Goal: Use online tool/utility: Utilize a website feature to perform a specific function

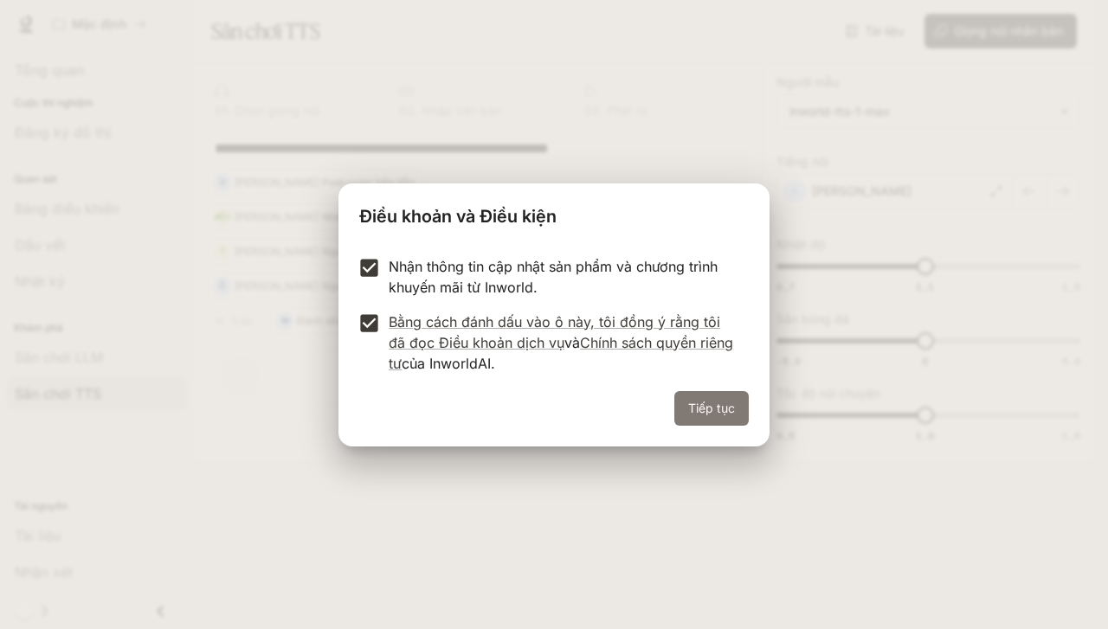
click at [714, 421] on button "Tiếp tục" at bounding box center [711, 408] width 74 height 35
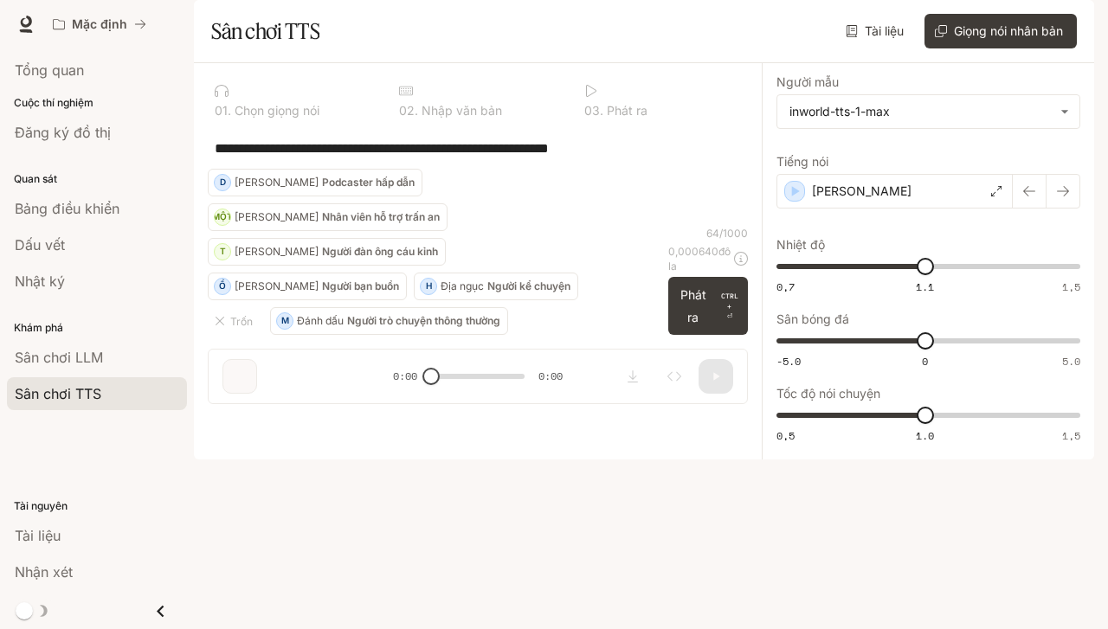
click at [668, 158] on textarea "**********" at bounding box center [478, 148] width 526 height 20
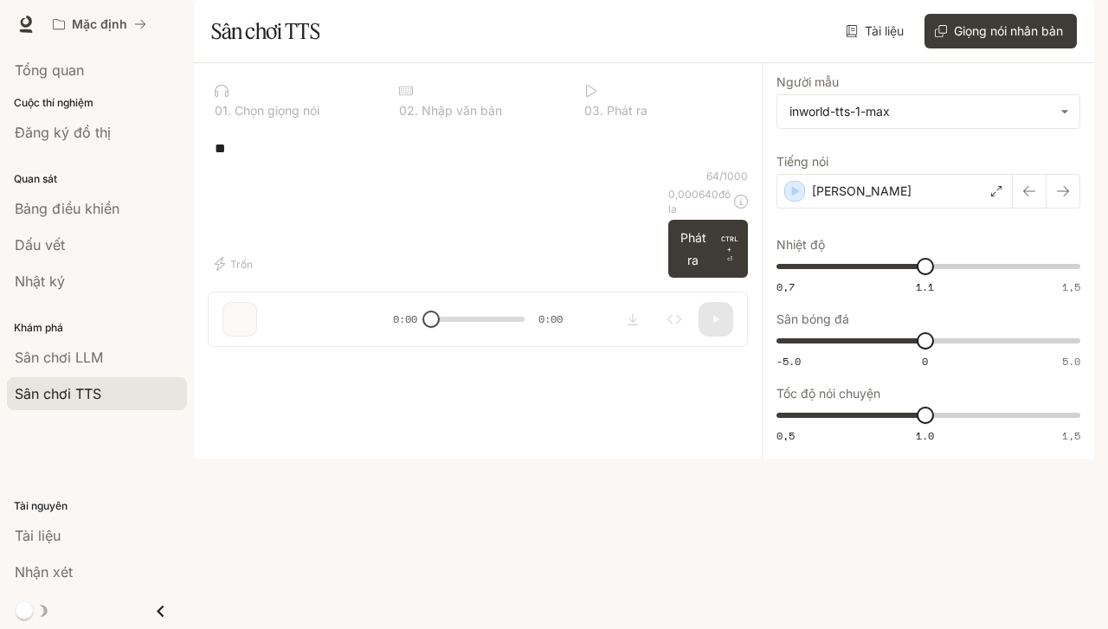
type textarea "*"
type textarea "********"
click at [704, 271] on font "Phát ra" at bounding box center [693, 249] width 36 height 44
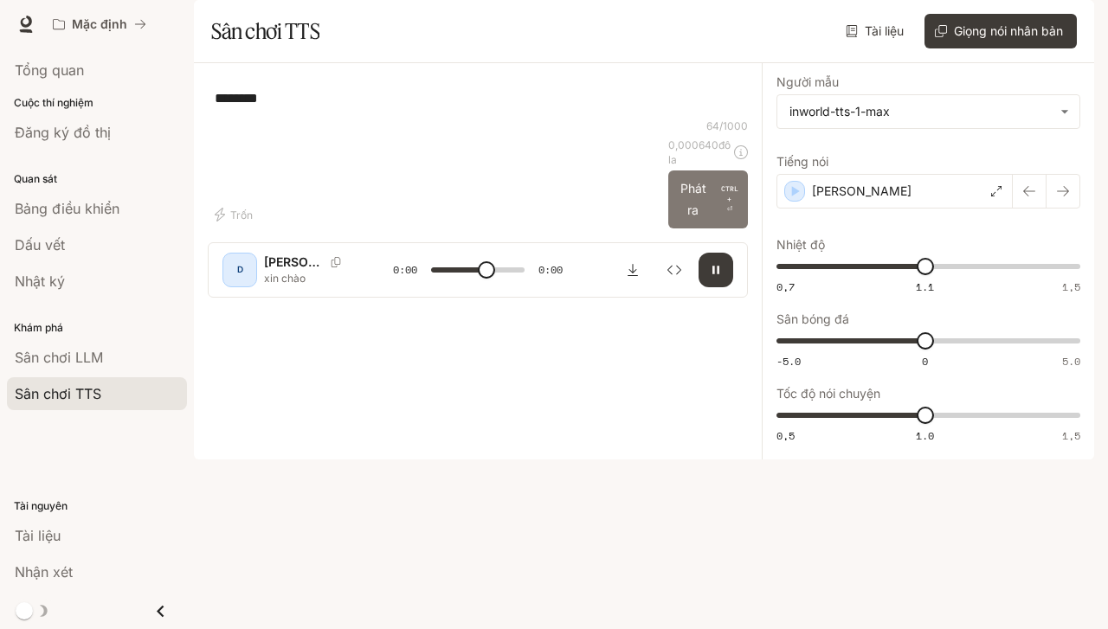
type input "*"
click at [498, 108] on textarea "********" at bounding box center [478, 98] width 526 height 20
type textarea "*"
type textarea "********"
click at [691, 216] on font "Phát ra" at bounding box center [693, 198] width 26 height 36
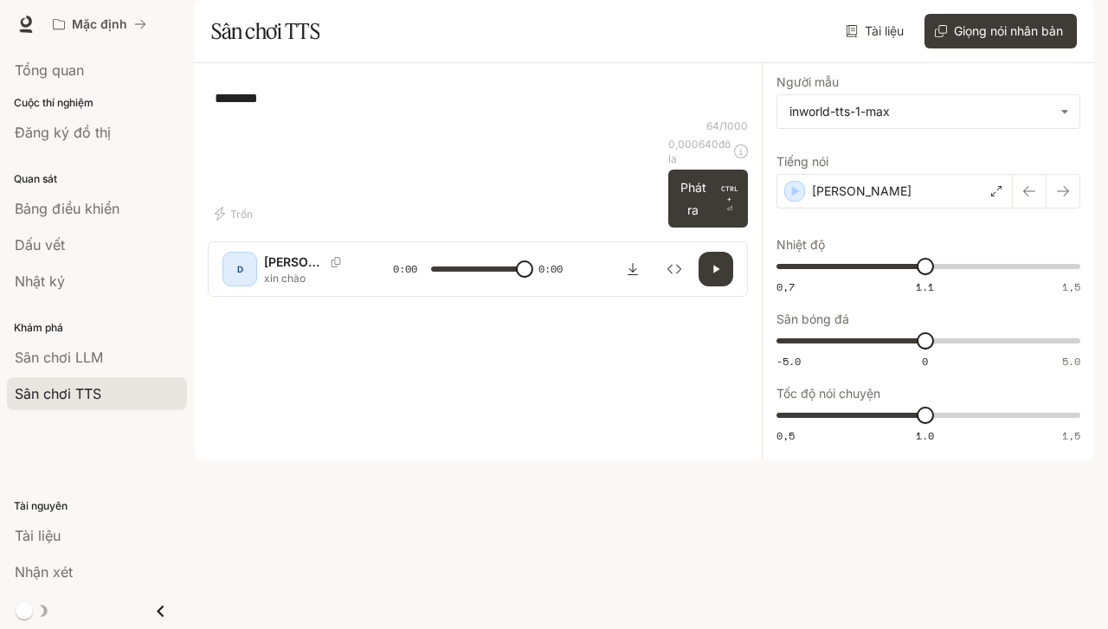
click at [640, 119] on div "******** * ​" at bounding box center [478, 98] width 540 height 42
click at [987, 209] on div "[PERSON_NAME]" at bounding box center [894, 191] width 236 height 35
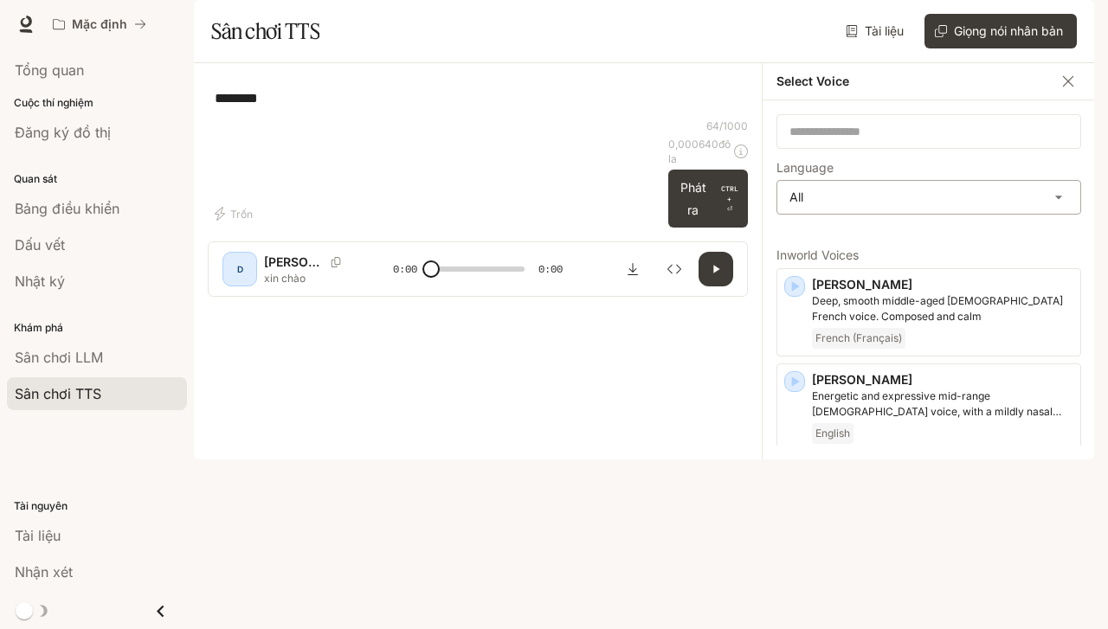
click at [992, 237] on body "**********" at bounding box center [554, 314] width 1108 height 629
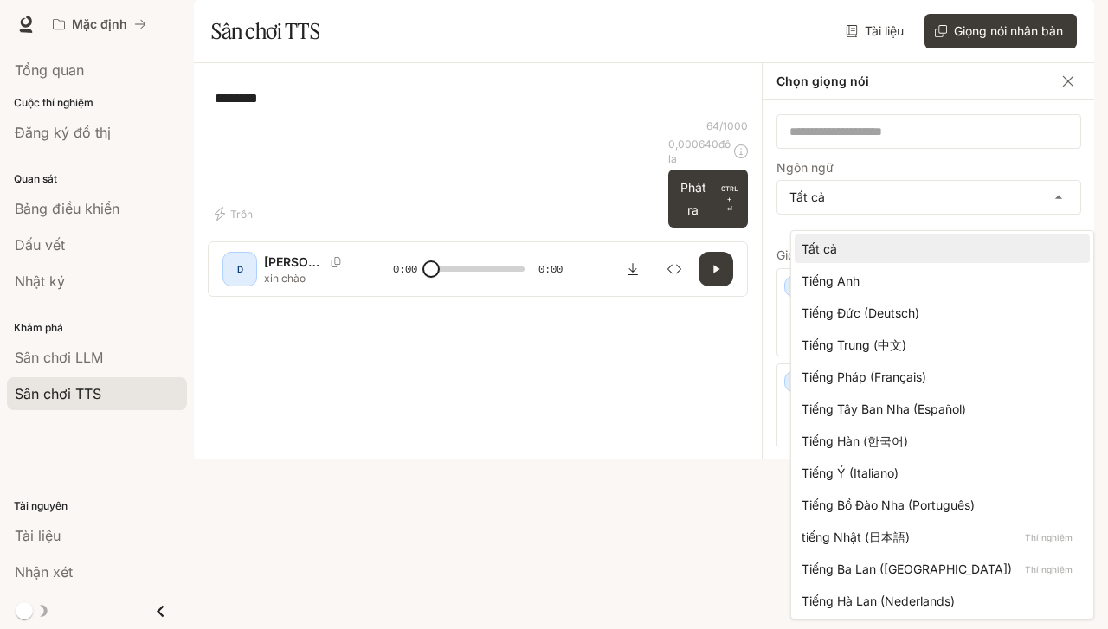
click at [991, 157] on div at bounding box center [554, 314] width 1108 height 629
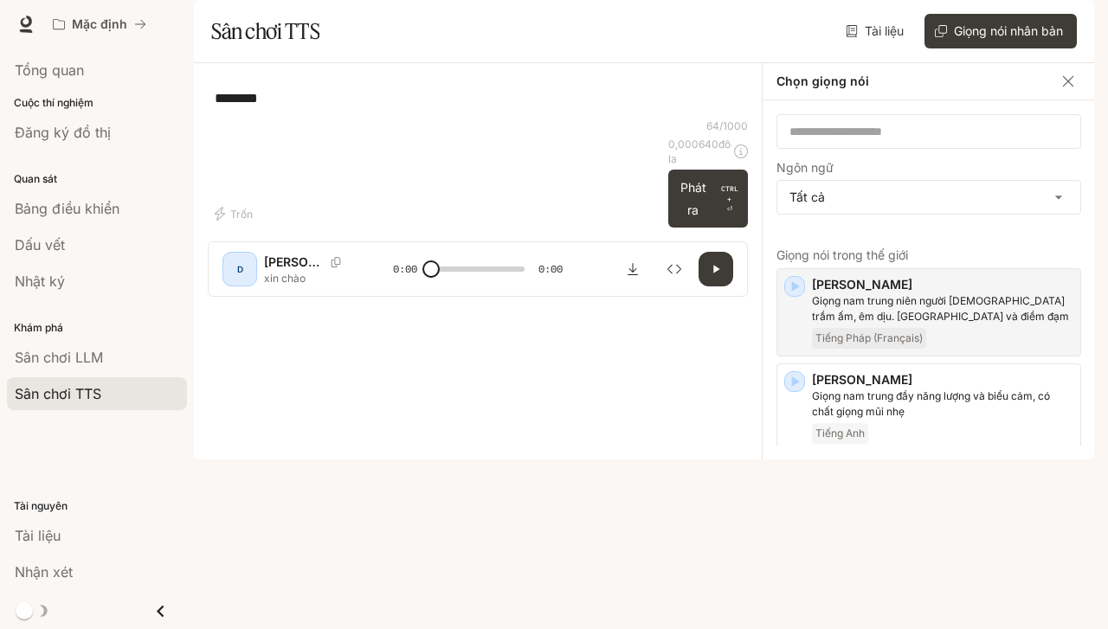
click at [921, 325] on p "Giọng nam trung niên người [DEMOGRAPHIC_DATA] trầm ấm, êm dịu. [GEOGRAPHIC_DATA…" at bounding box center [942, 308] width 261 height 31
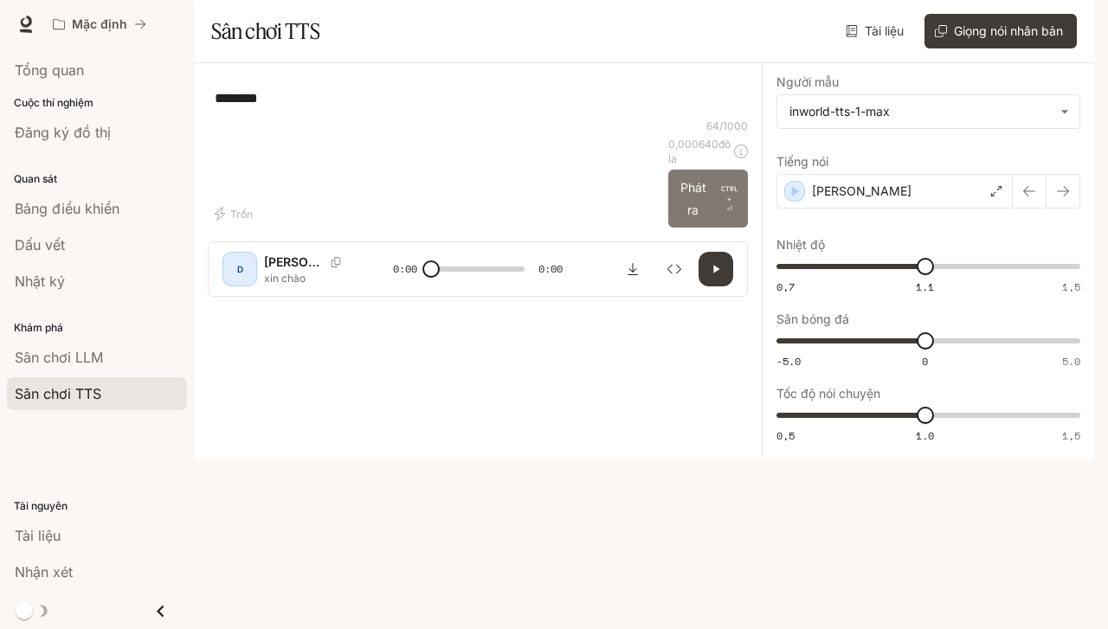
click at [721, 204] on p "CTRL +" at bounding box center [729, 193] width 23 height 21
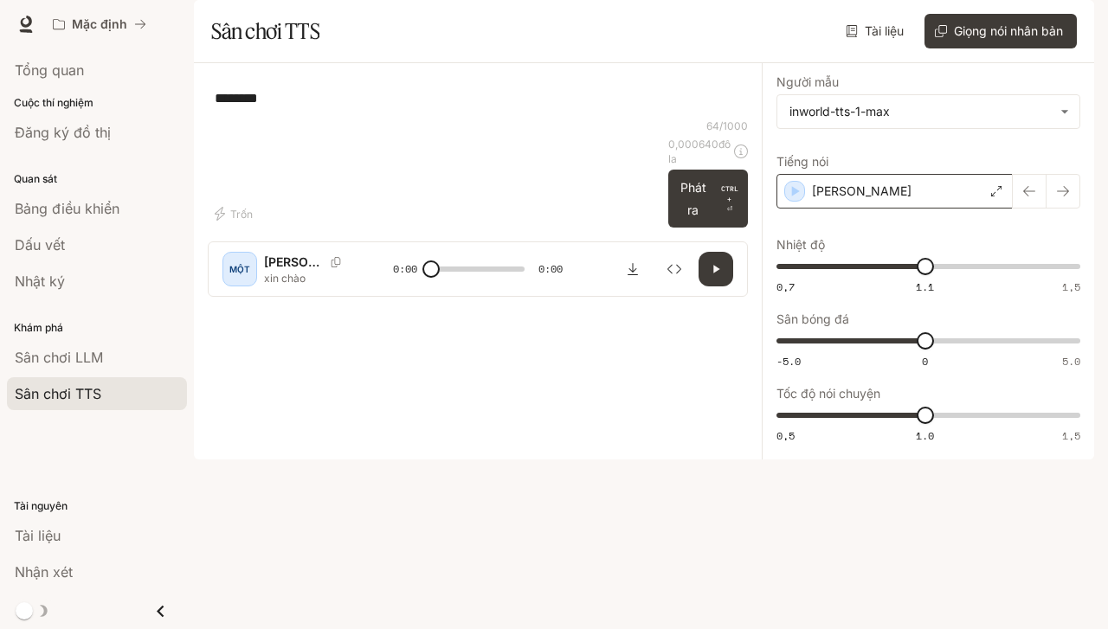
click at [996, 196] on icon at bounding box center [996, 191] width 10 height 10
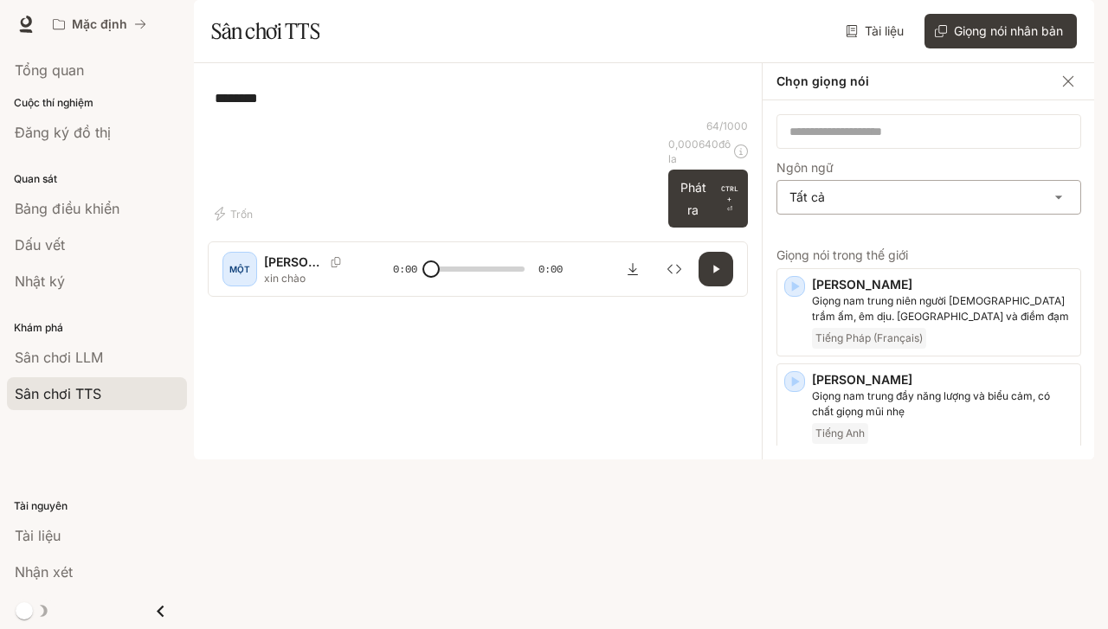
click at [919, 250] on body "**********" at bounding box center [554, 314] width 1108 height 629
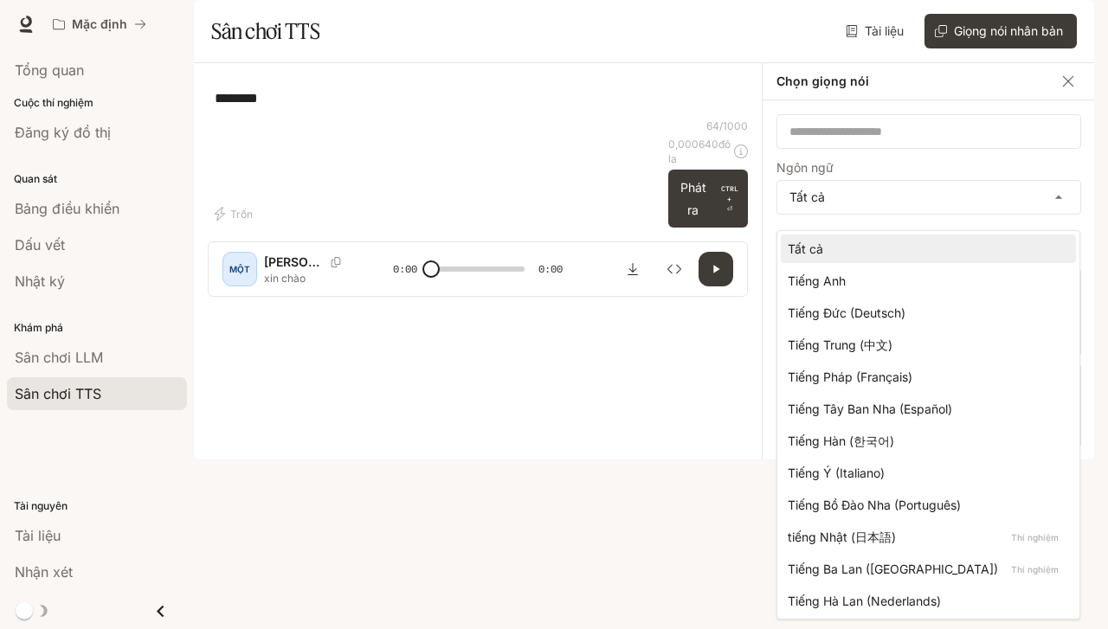
click at [897, 239] on li "Tất cả" at bounding box center [928, 249] width 295 height 29
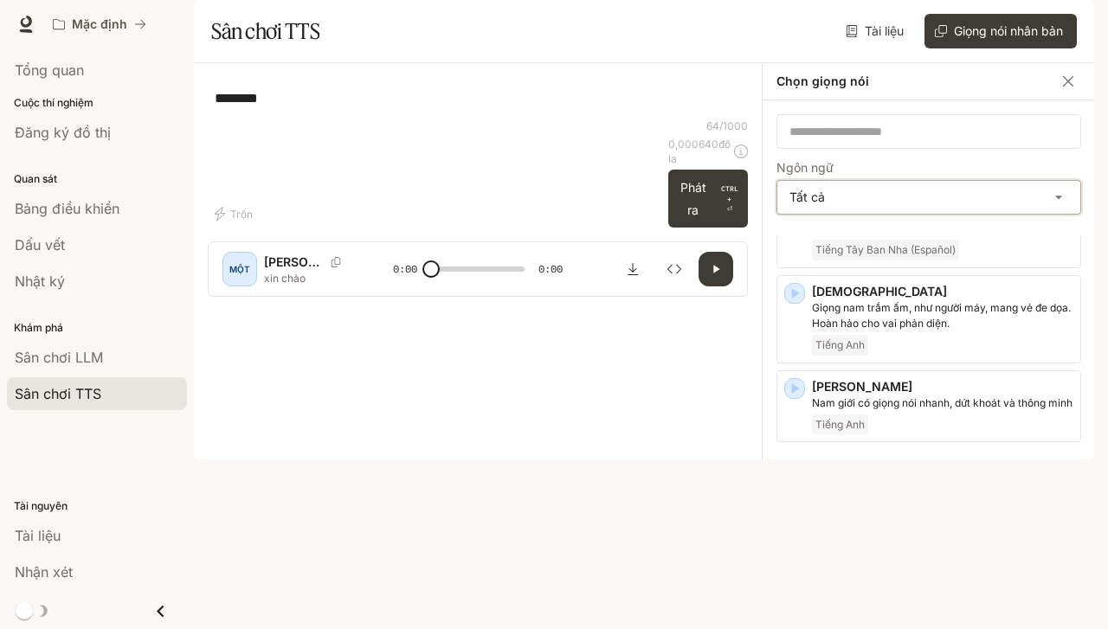
scroll to position [732, 0]
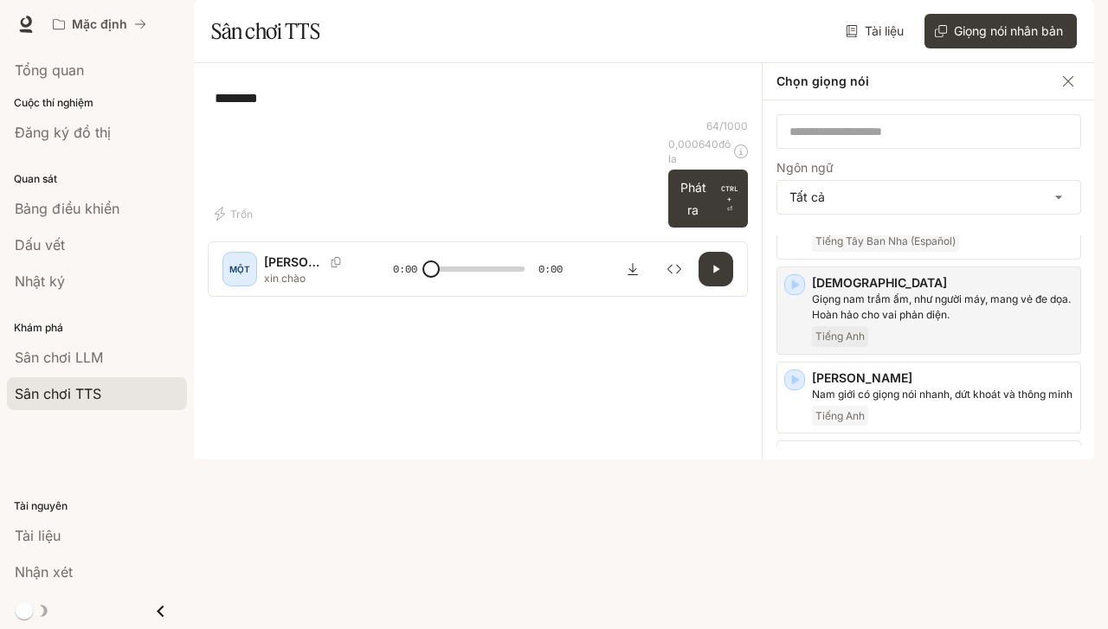
click at [924, 292] on p "[DEMOGRAPHIC_DATA]" at bounding box center [942, 282] width 261 height 17
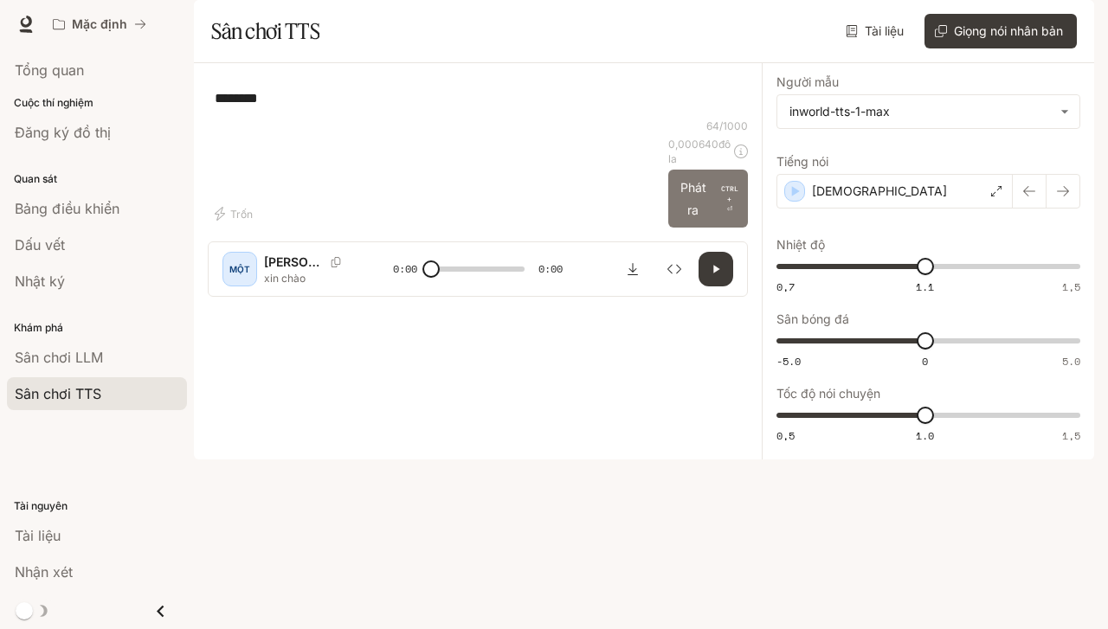
click at [713, 228] on button "Phát ra CTRL + ⏎" at bounding box center [708, 199] width 80 height 58
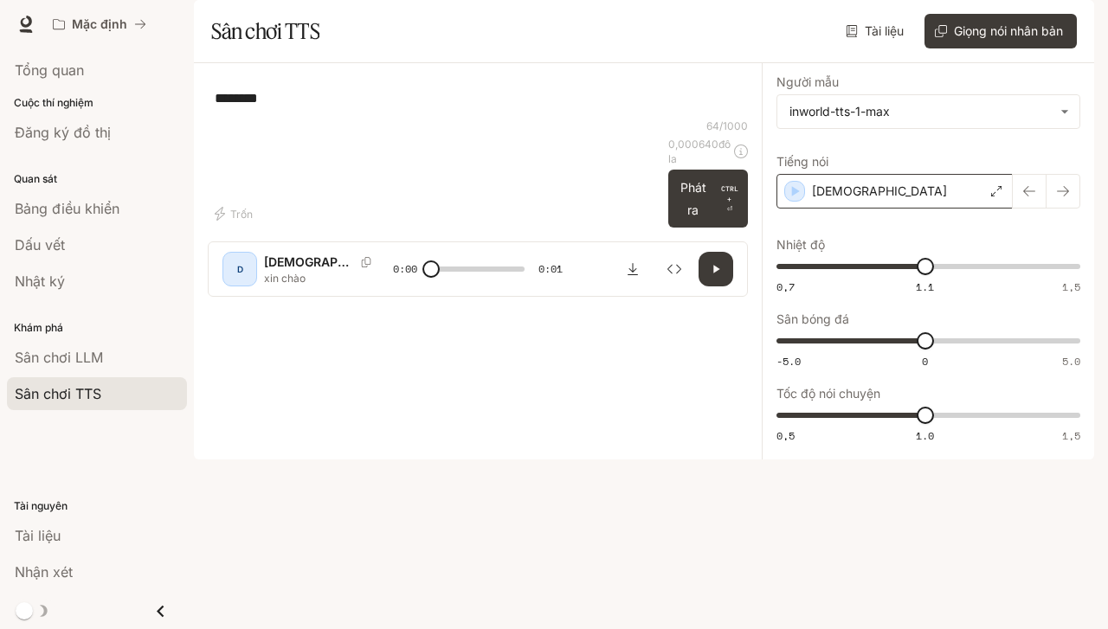
click at [996, 196] on icon at bounding box center [996, 191] width 10 height 10
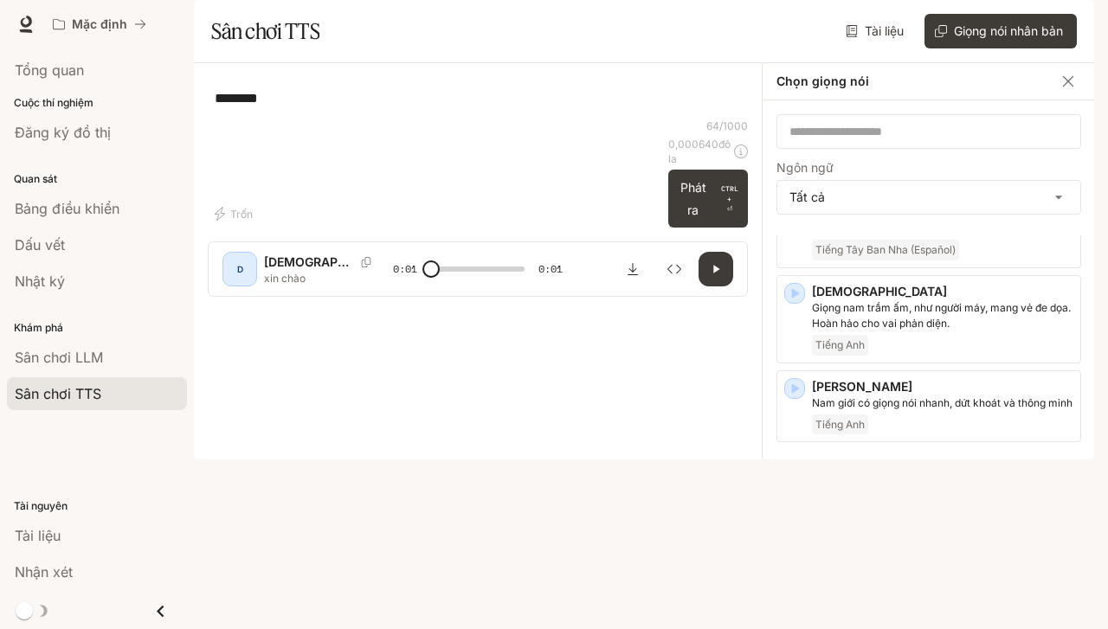
scroll to position [728, 0]
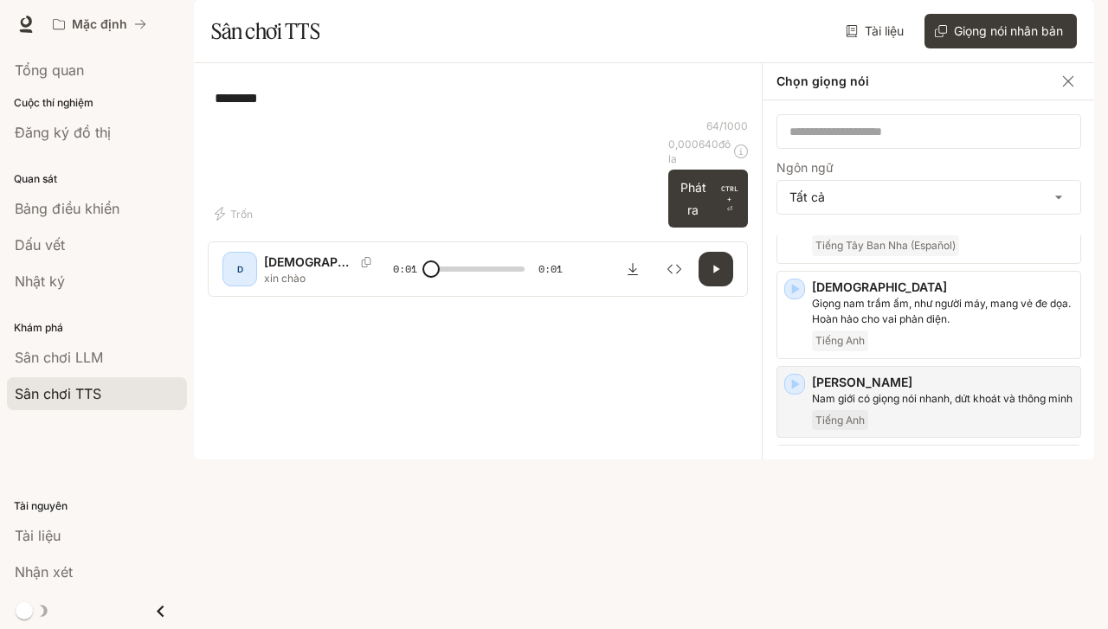
click at [945, 405] on font "Nam giới có giọng nói nhanh, dứt khoát và thông minh" at bounding box center [942, 398] width 260 height 13
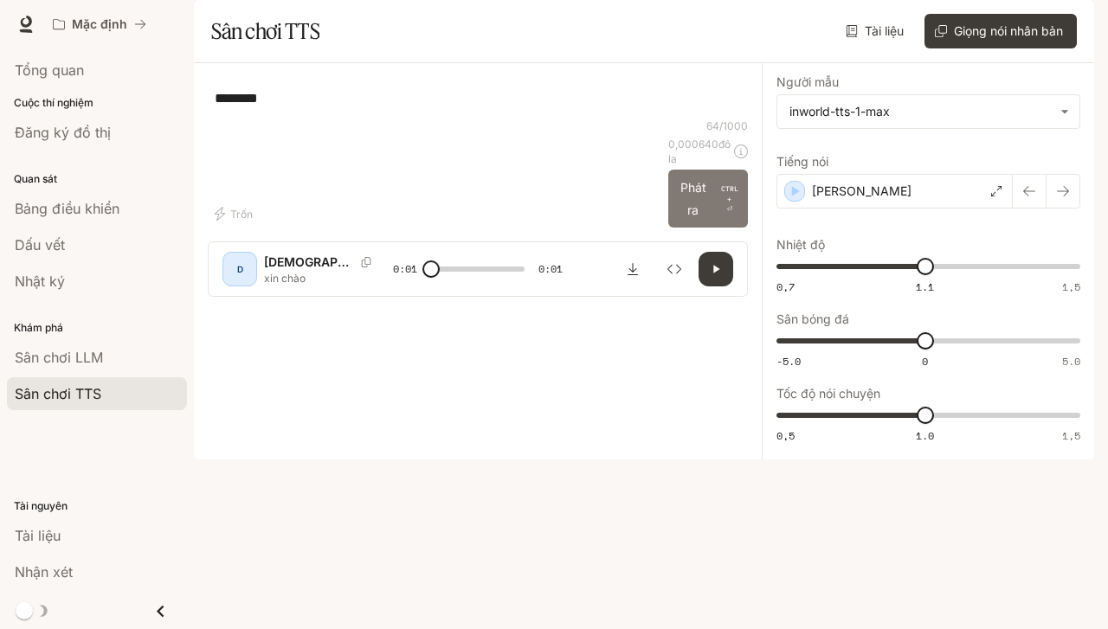
click at [706, 221] on font "Phát ra" at bounding box center [693, 199] width 36 height 44
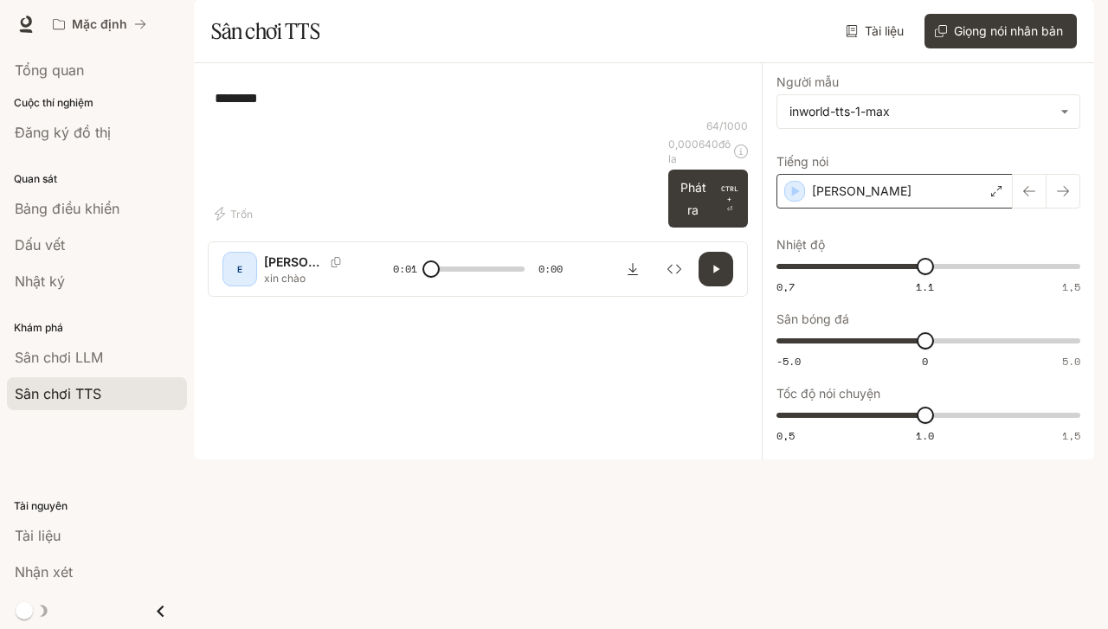
click at [996, 196] on icon at bounding box center [996, 191] width 10 height 10
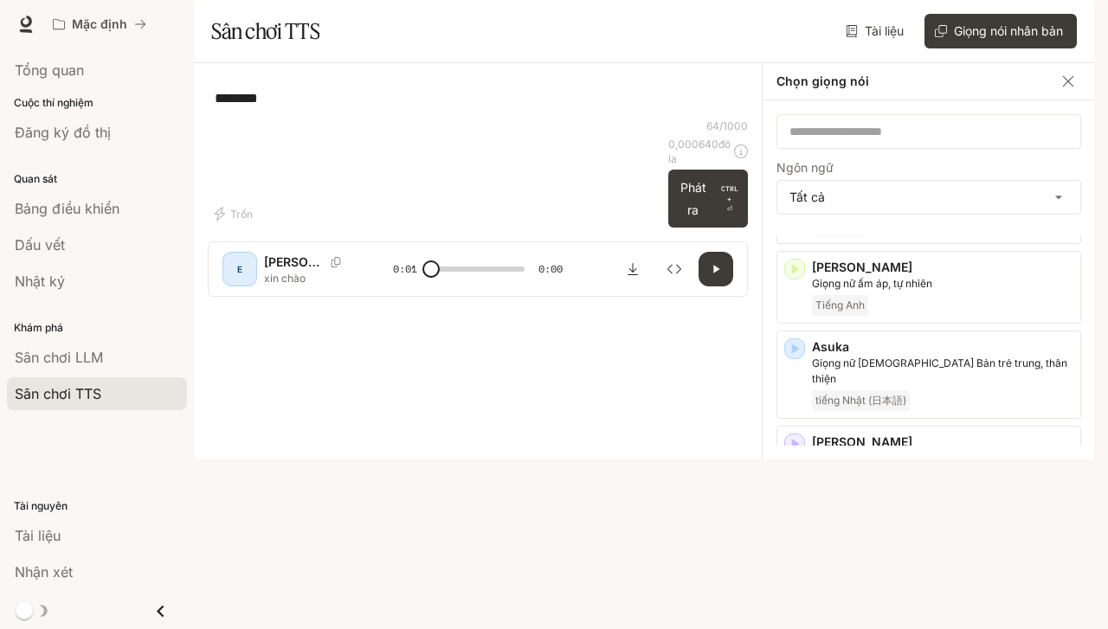
scroll to position [0, 0]
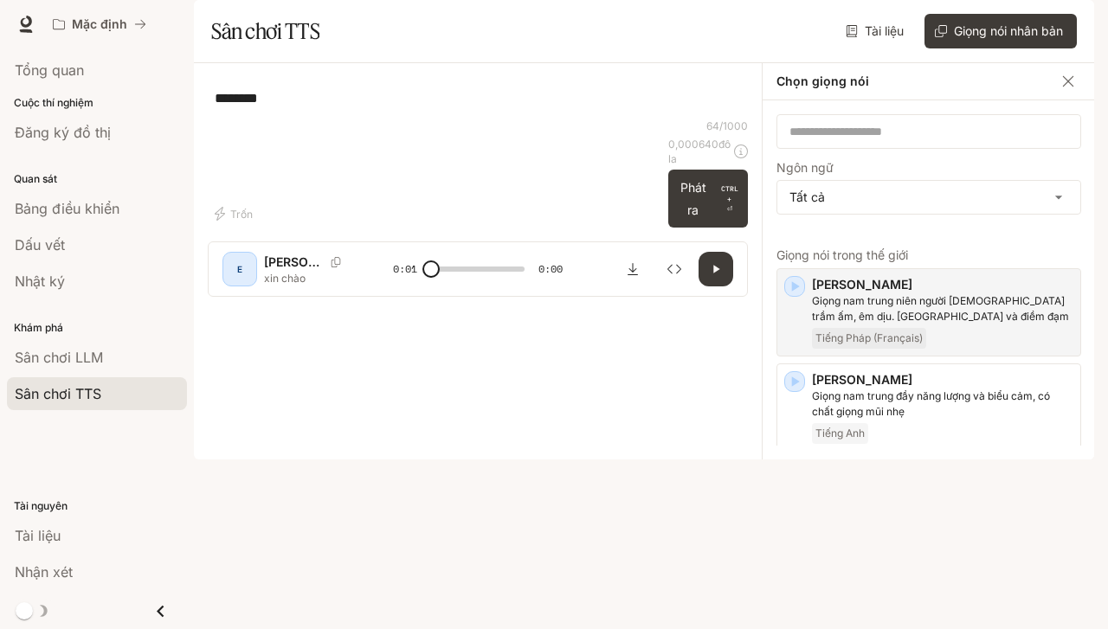
click at [945, 325] on p "Giọng nam trung niên người [DEMOGRAPHIC_DATA] trầm ấm, êm dịu. [GEOGRAPHIC_DATA…" at bounding box center [942, 308] width 261 height 31
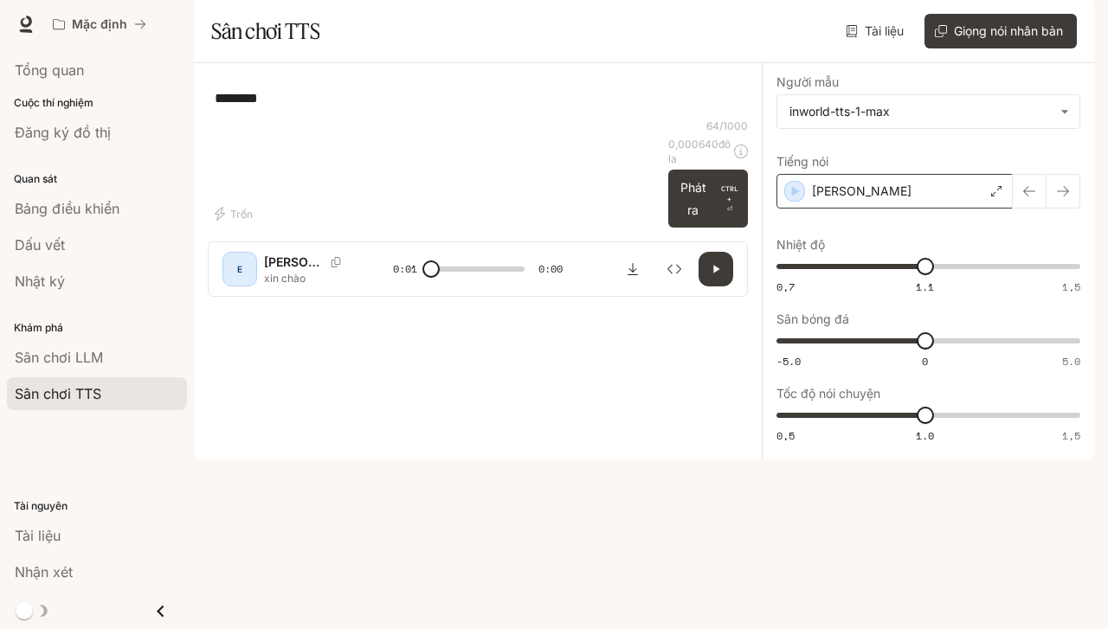
click at [977, 209] on div "[PERSON_NAME]" at bounding box center [894, 191] width 236 height 35
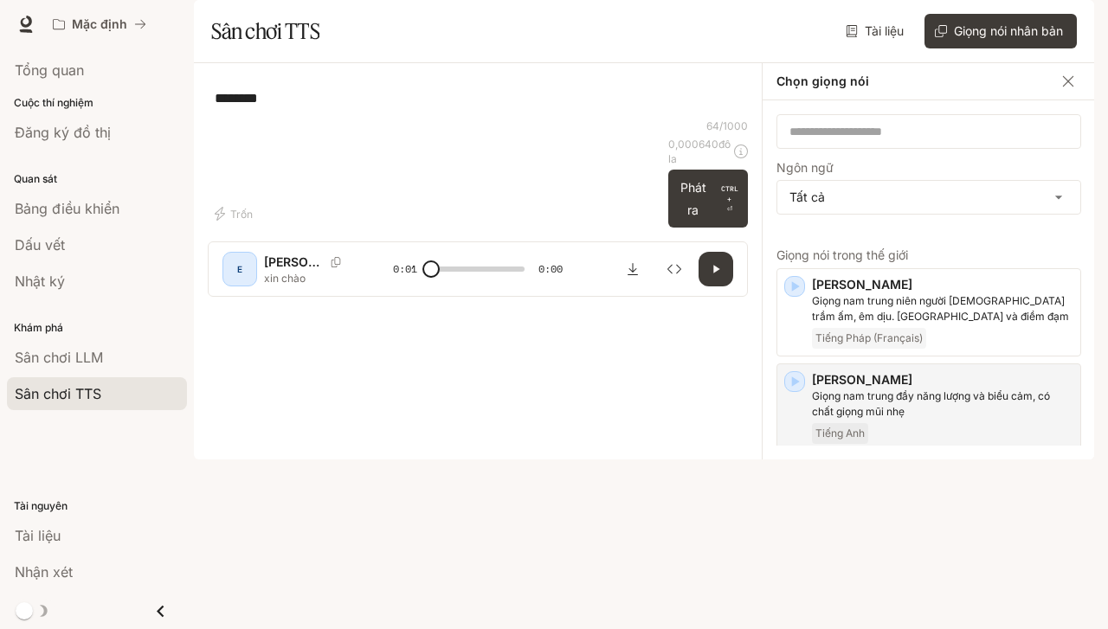
click at [920, 420] on p "Giọng nam trung đầy năng lượng và biểu cảm, có chất giọng mũi nhẹ" at bounding box center [942, 404] width 261 height 31
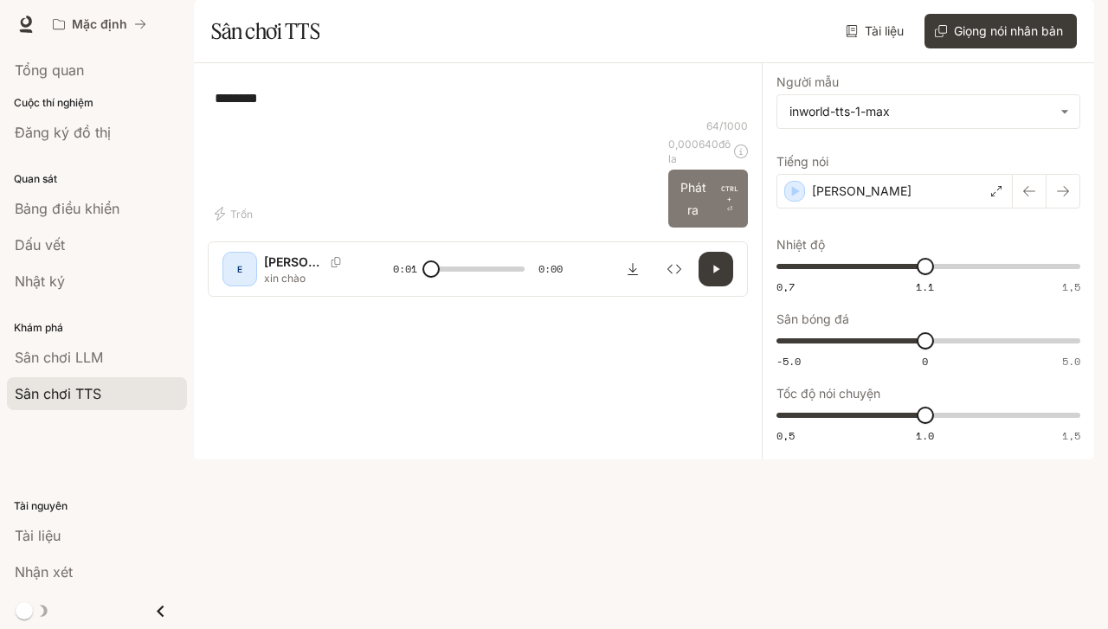
click at [672, 228] on button "Phát ra CTRL + ⏎" at bounding box center [708, 199] width 80 height 58
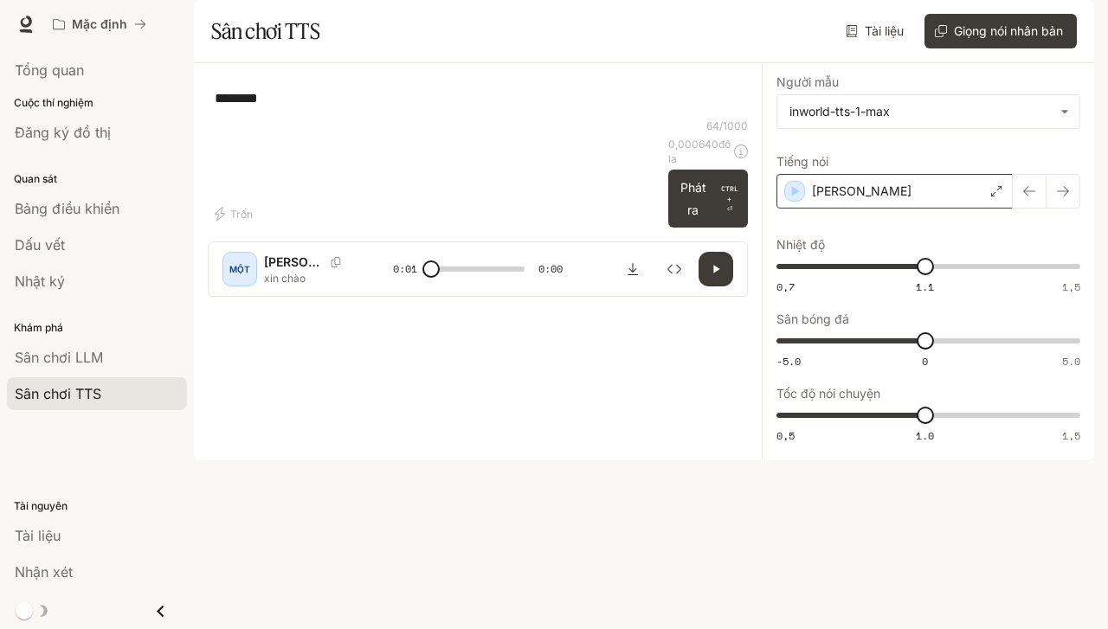
click at [992, 196] on icon at bounding box center [996, 191] width 10 height 10
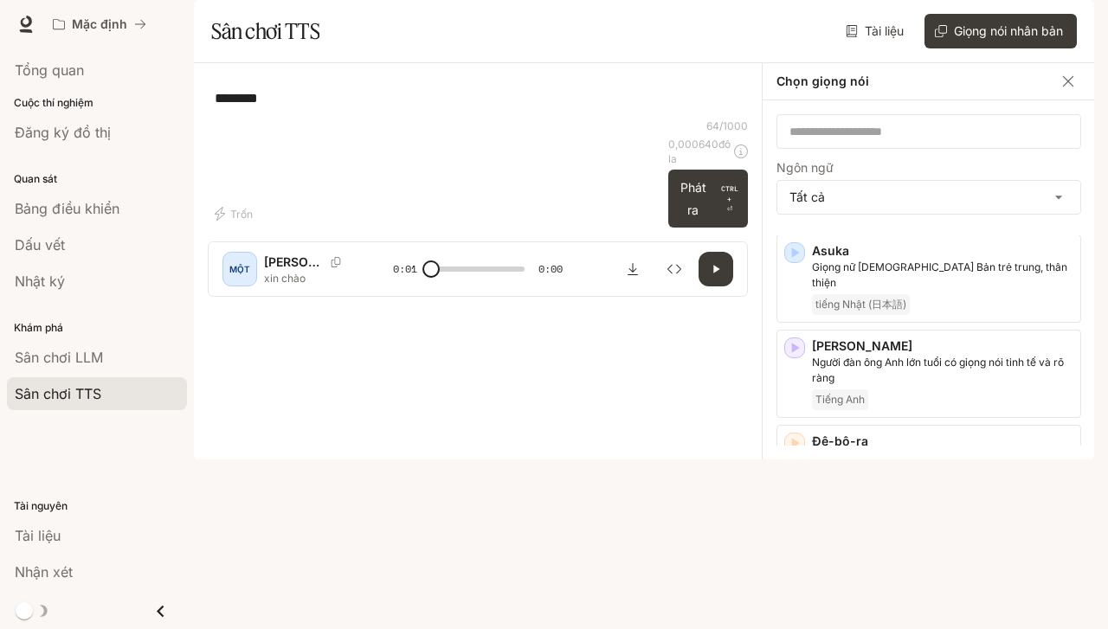
scroll to position [322, 0]
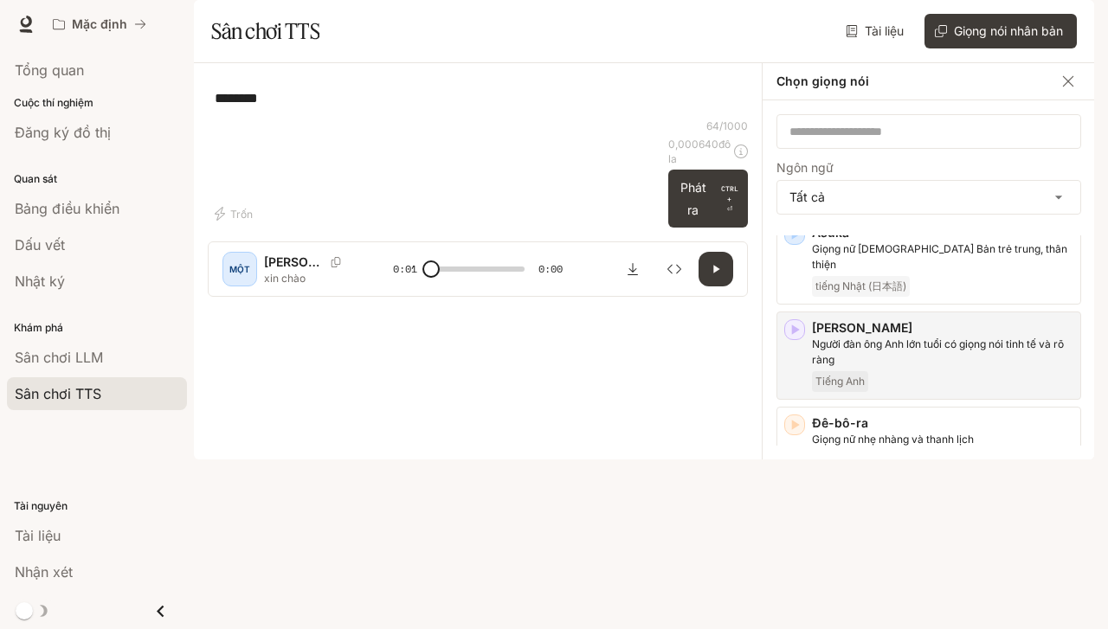
click at [999, 368] on p "Người đàn ông Anh lớn tuổi có giọng nói tinh tế và rõ ràng" at bounding box center [942, 352] width 261 height 31
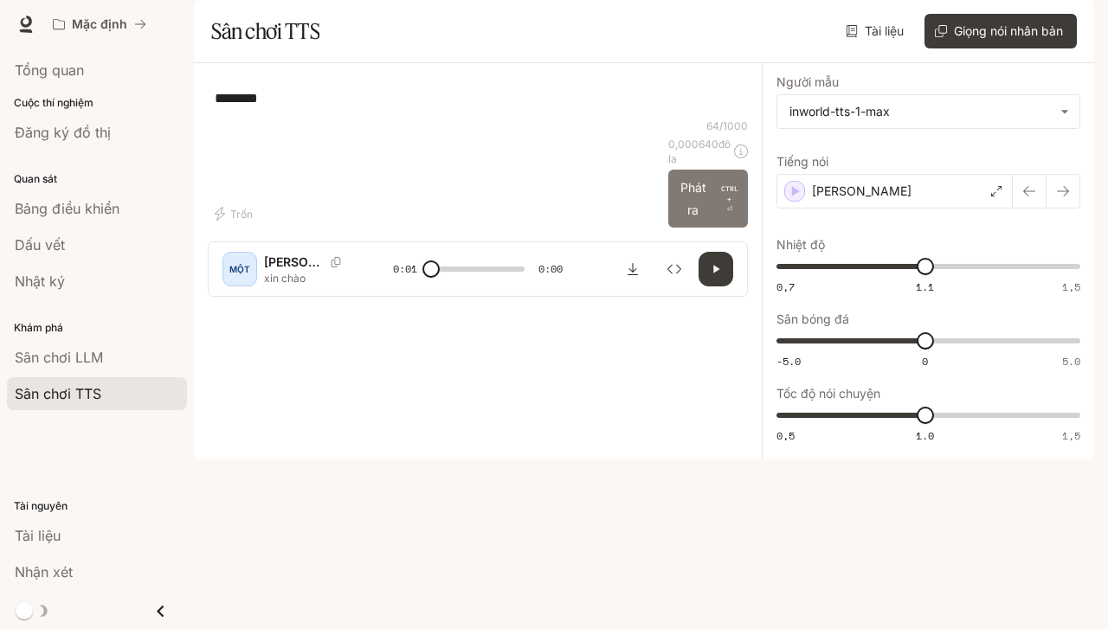
click at [727, 203] on font "CTRL +" at bounding box center [729, 193] width 17 height 19
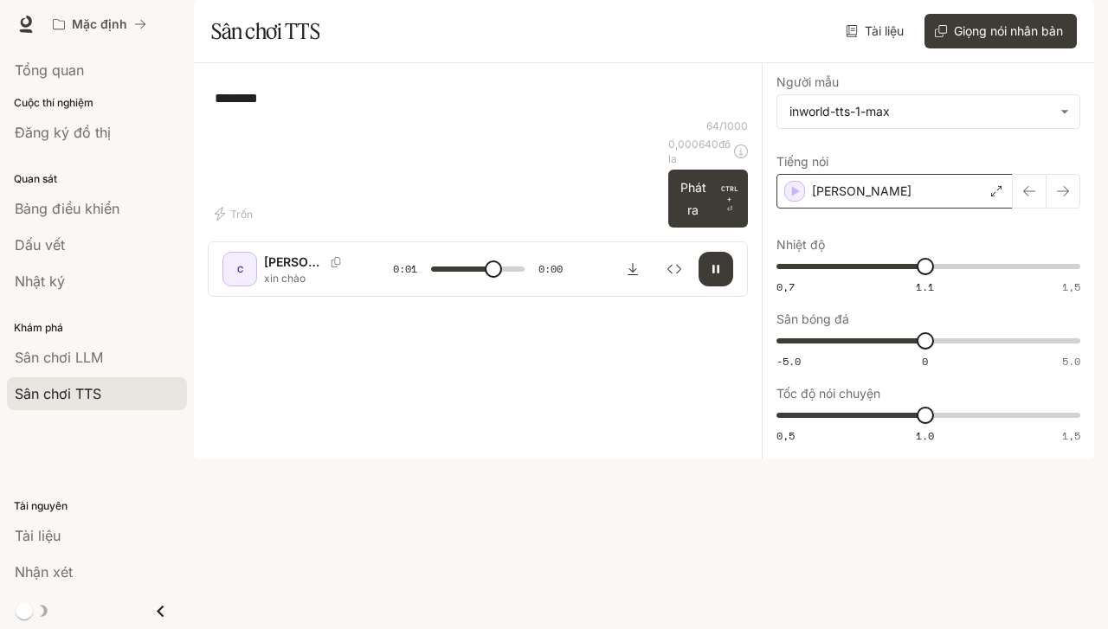
click at [994, 196] on icon at bounding box center [996, 191] width 10 height 10
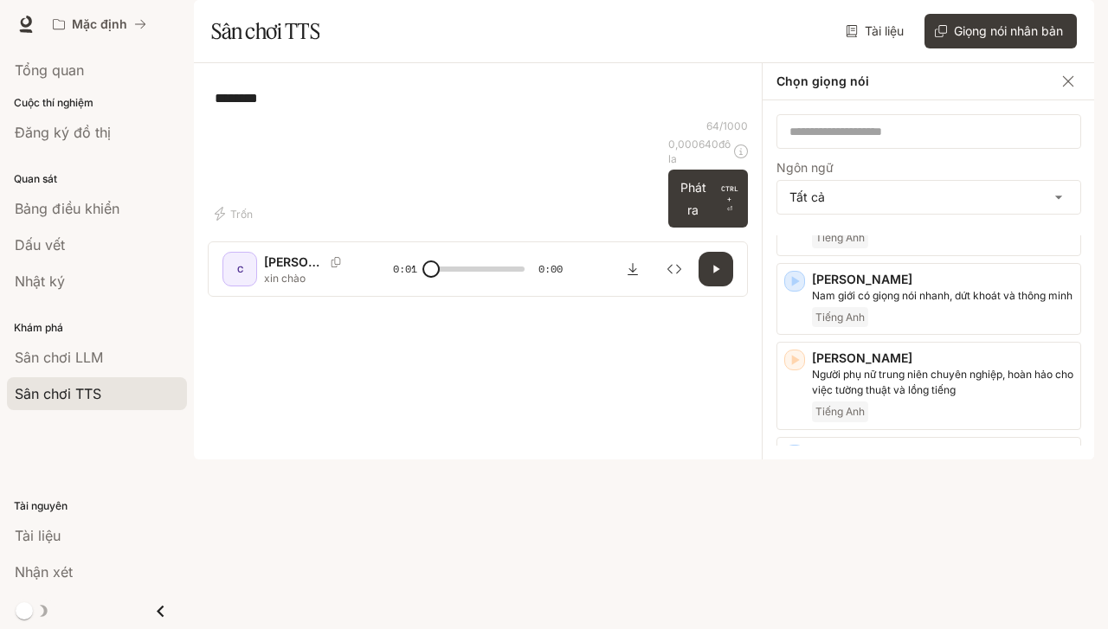
scroll to position [847, 0]
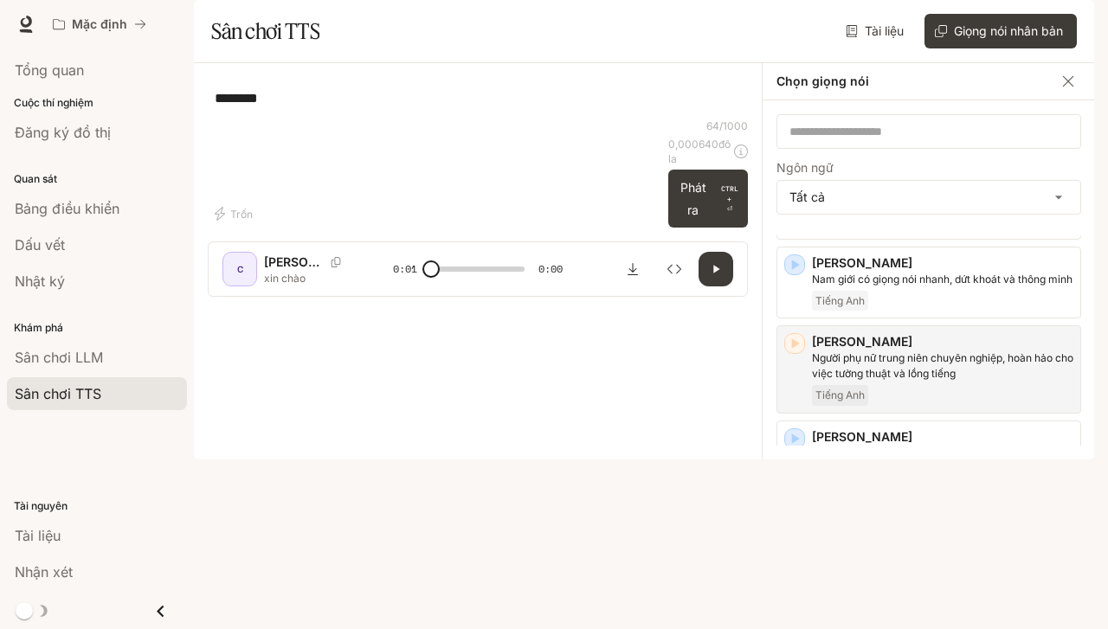
click at [917, 380] on font "Người phụ nữ trung niên chuyên nghiệp, hoàn hảo cho việc tường thuật và lồng ti…" at bounding box center [942, 365] width 261 height 29
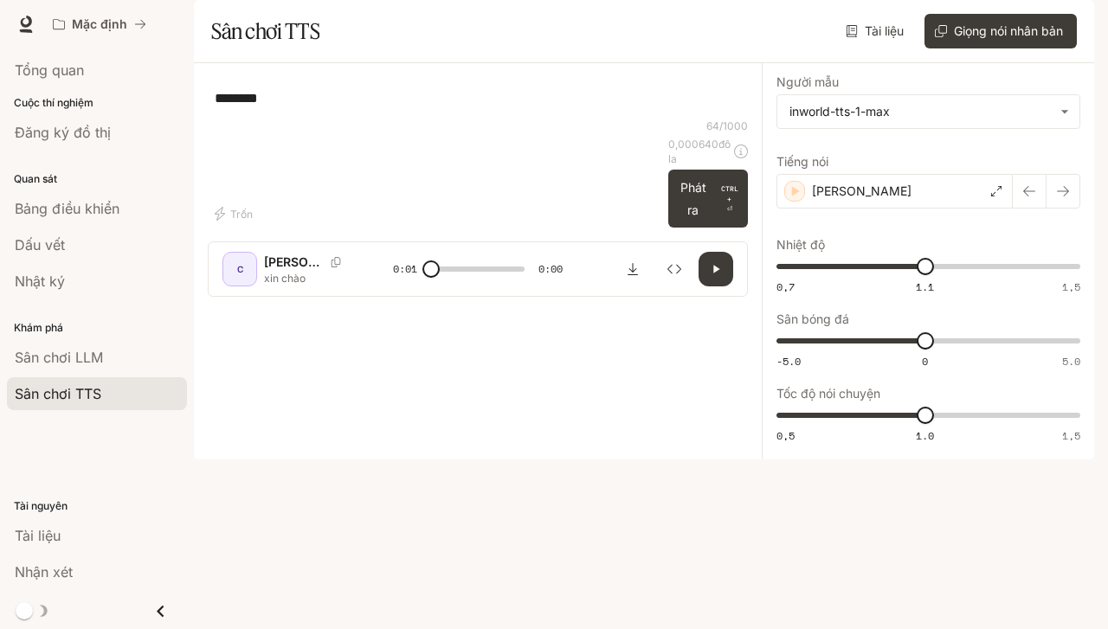
scroll to position [0, 0]
click at [672, 228] on button "Phát ra CTRL + ⏎" at bounding box center [708, 199] width 80 height 58
click at [995, 196] on icon at bounding box center [996, 191] width 10 height 10
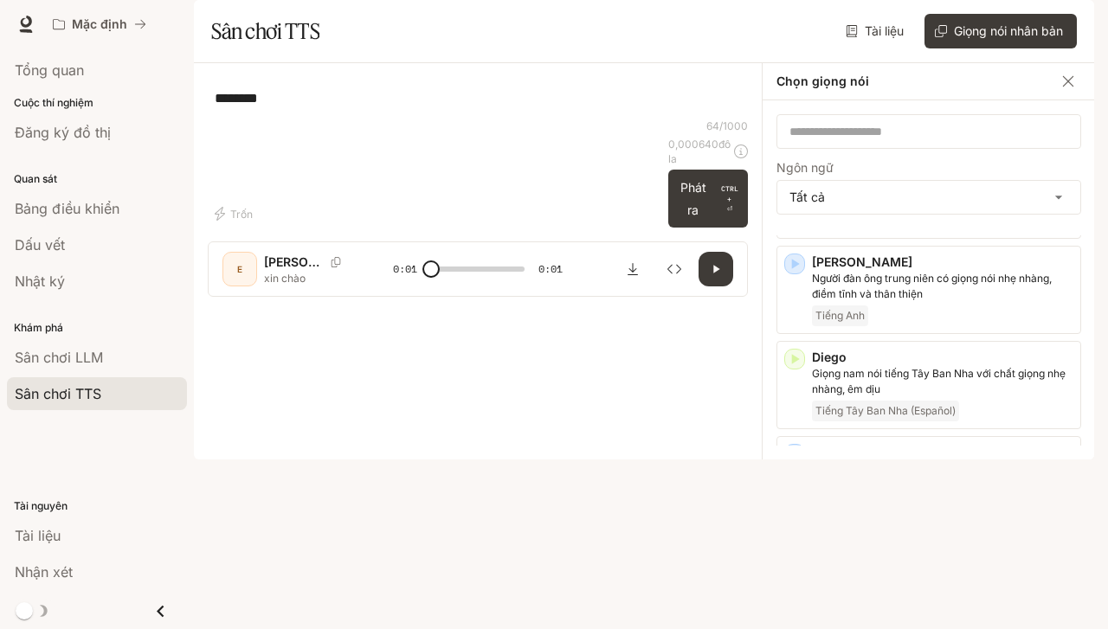
scroll to position [566, 0]
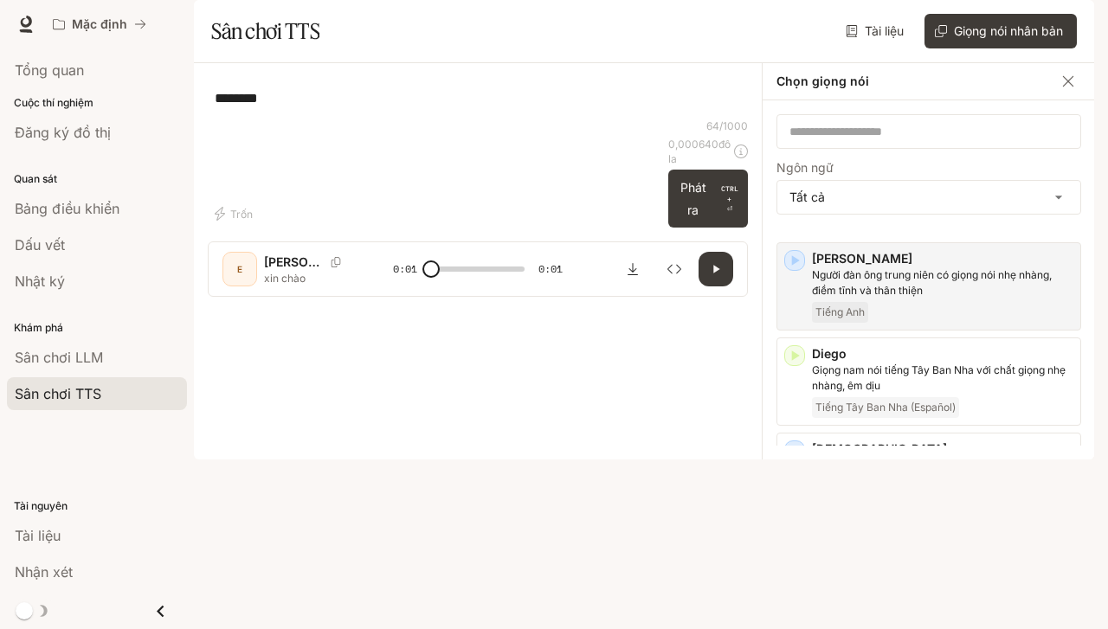
click at [953, 323] on div "[PERSON_NAME] Người đàn ông trung niên có giọng nói nhẹ nhàng, điềm tĩnh và thâ…" at bounding box center [942, 286] width 261 height 73
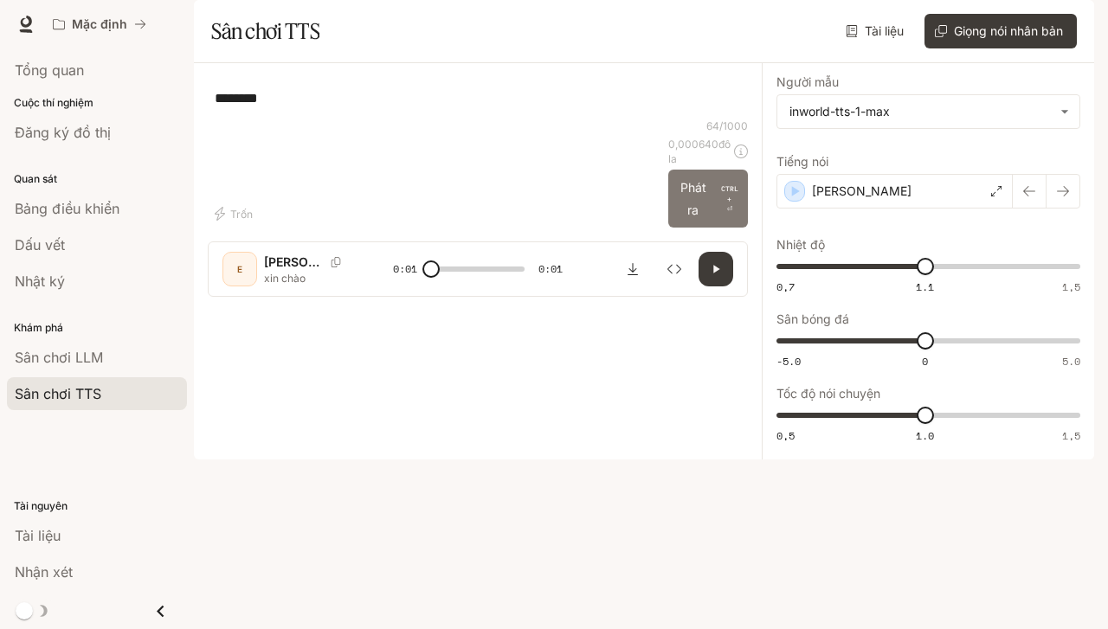
click at [720, 204] on p "CTRL +" at bounding box center [729, 193] width 23 height 21
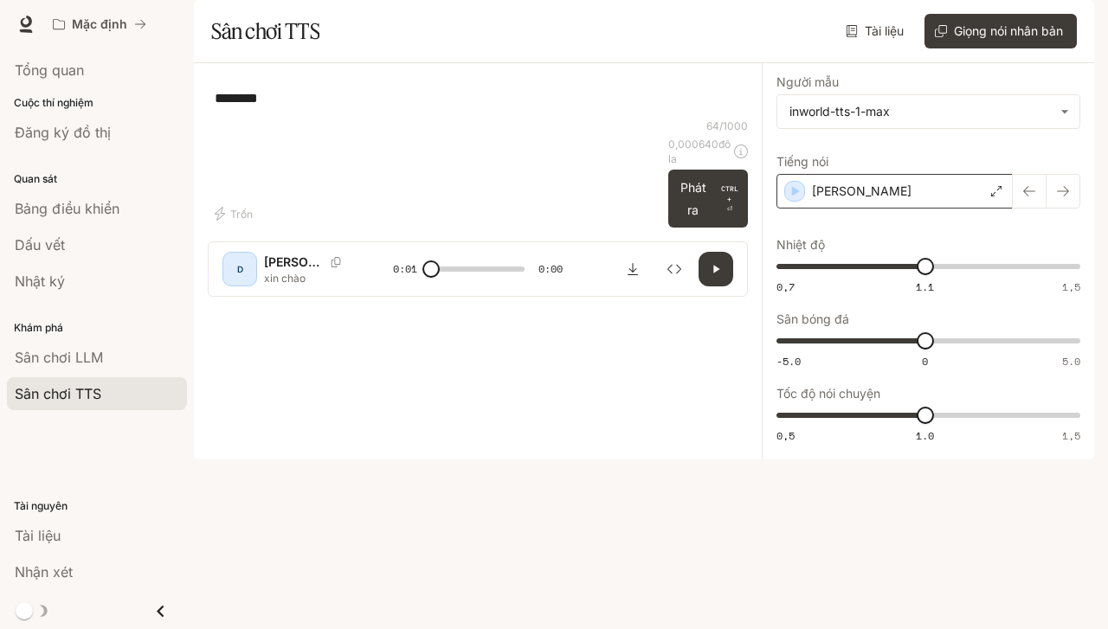
click at [969, 209] on div "[PERSON_NAME]" at bounding box center [894, 191] width 236 height 35
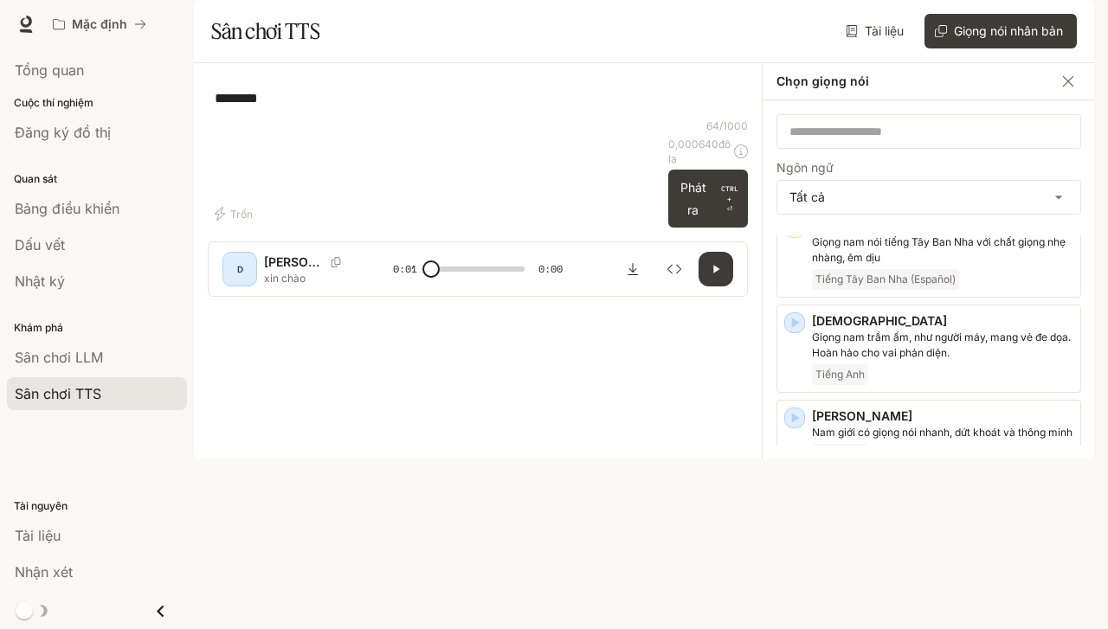
scroll to position [700, 0]
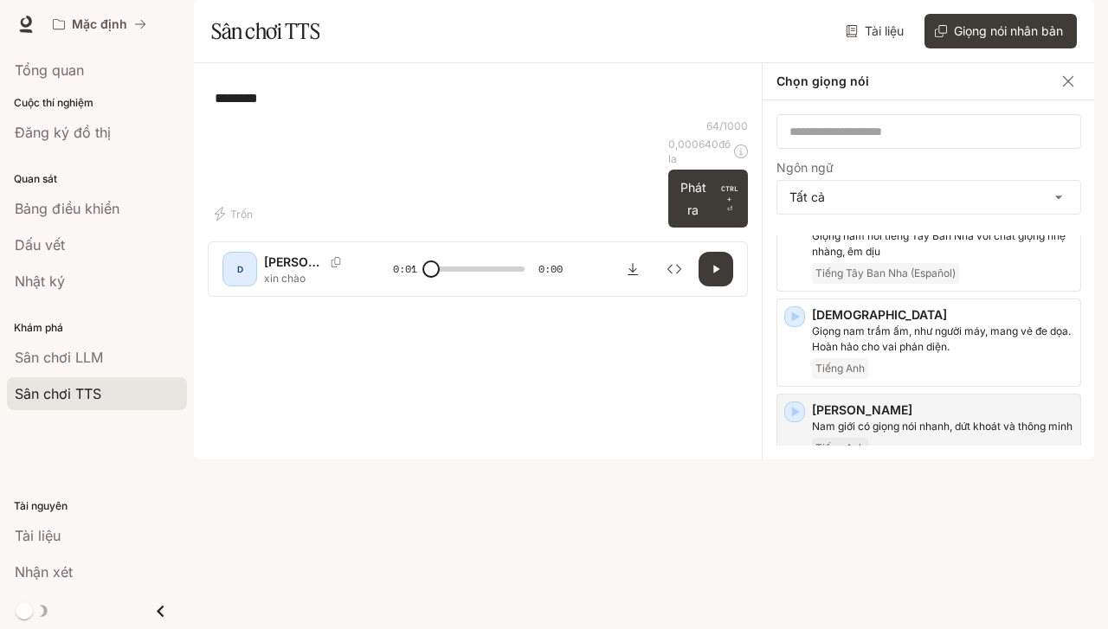
click at [975, 433] on font "Nam giới có giọng nói nhanh, dứt khoát và thông minh" at bounding box center [942, 426] width 260 height 13
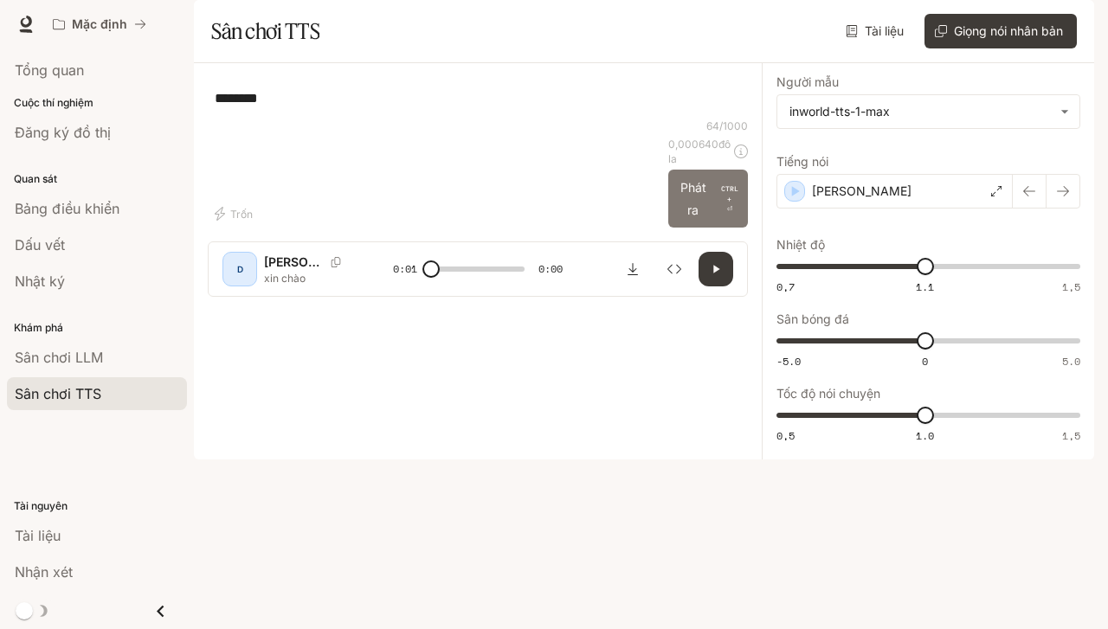
click at [681, 221] on font "Phát ra" at bounding box center [693, 199] width 36 height 44
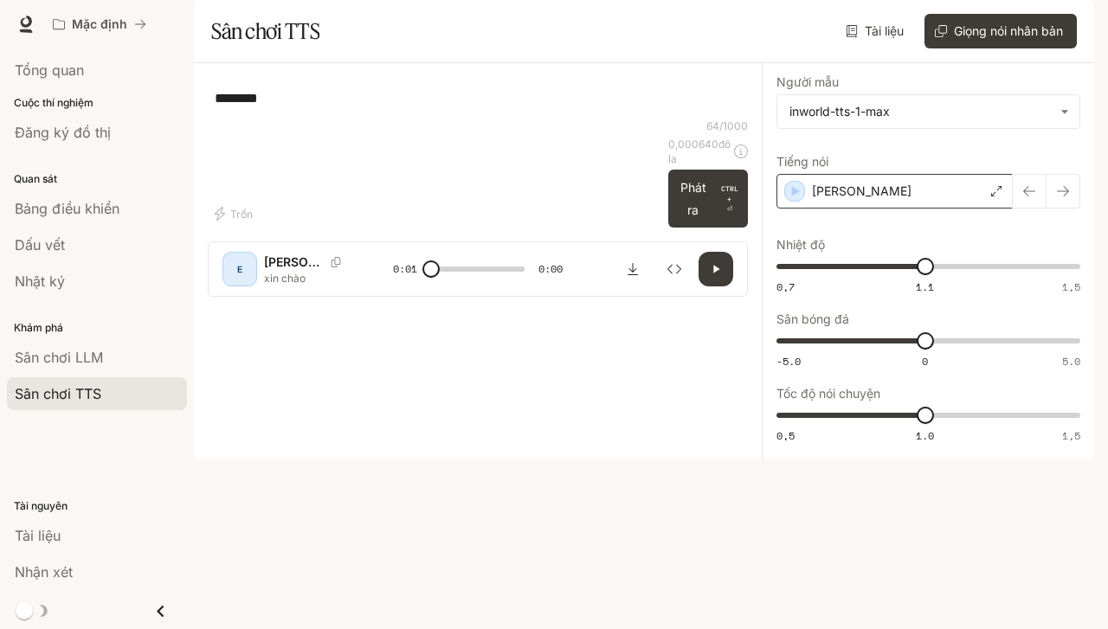
click at [881, 209] on div "[PERSON_NAME]" at bounding box center [894, 191] width 236 height 35
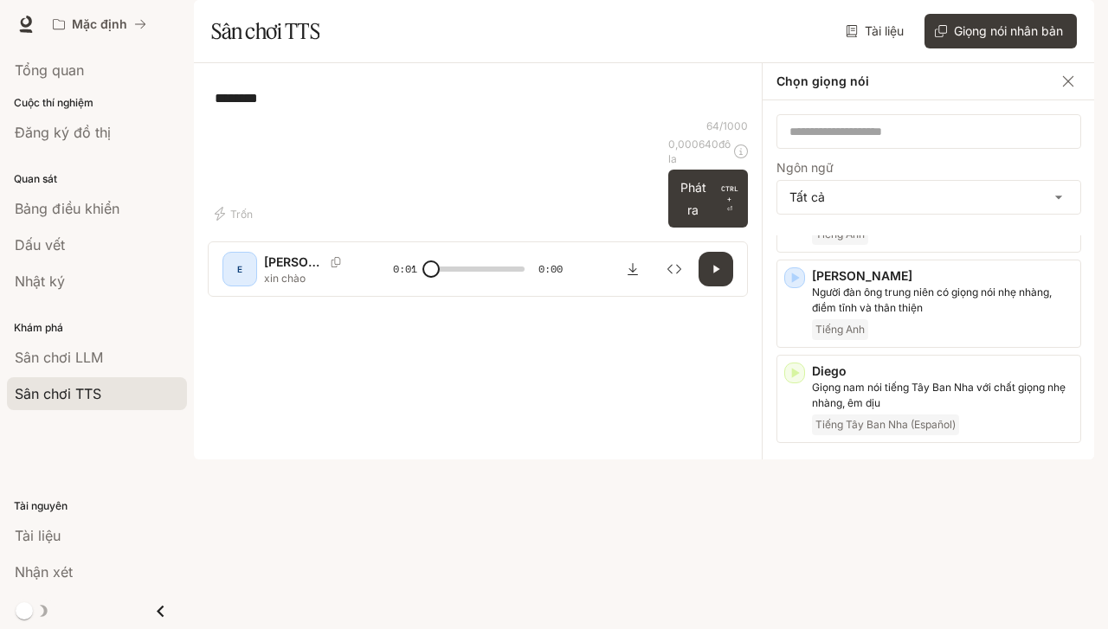
scroll to position [546, 0]
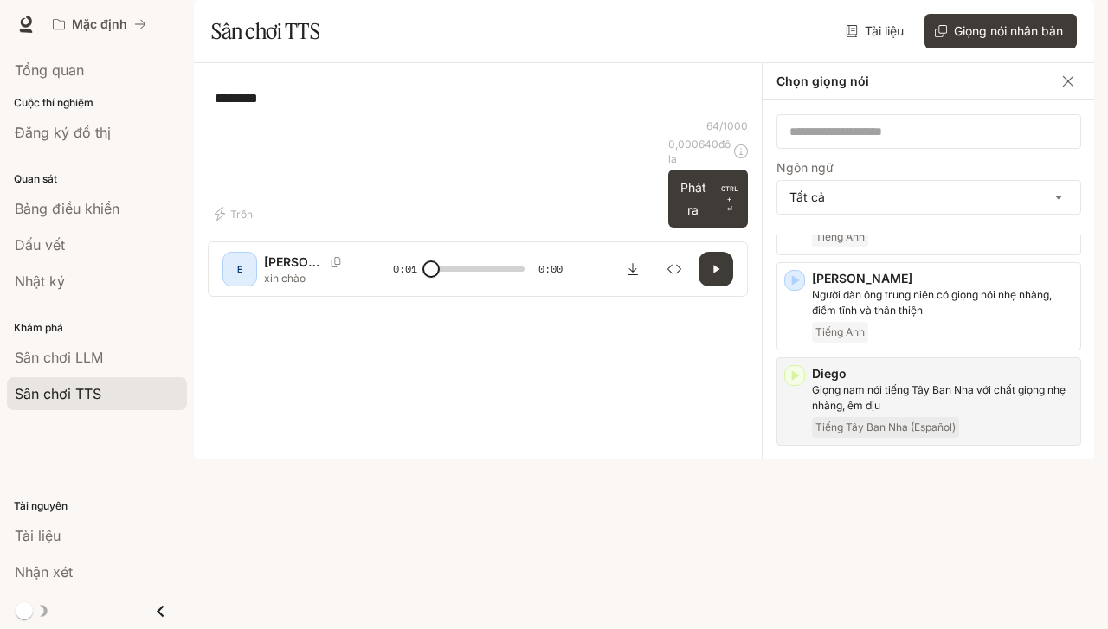
click at [1013, 412] on font "Giọng nam nói tiếng Tây Ban Nha với chất giọng nhẹ nhàng, êm dịu" at bounding box center [939, 397] width 254 height 29
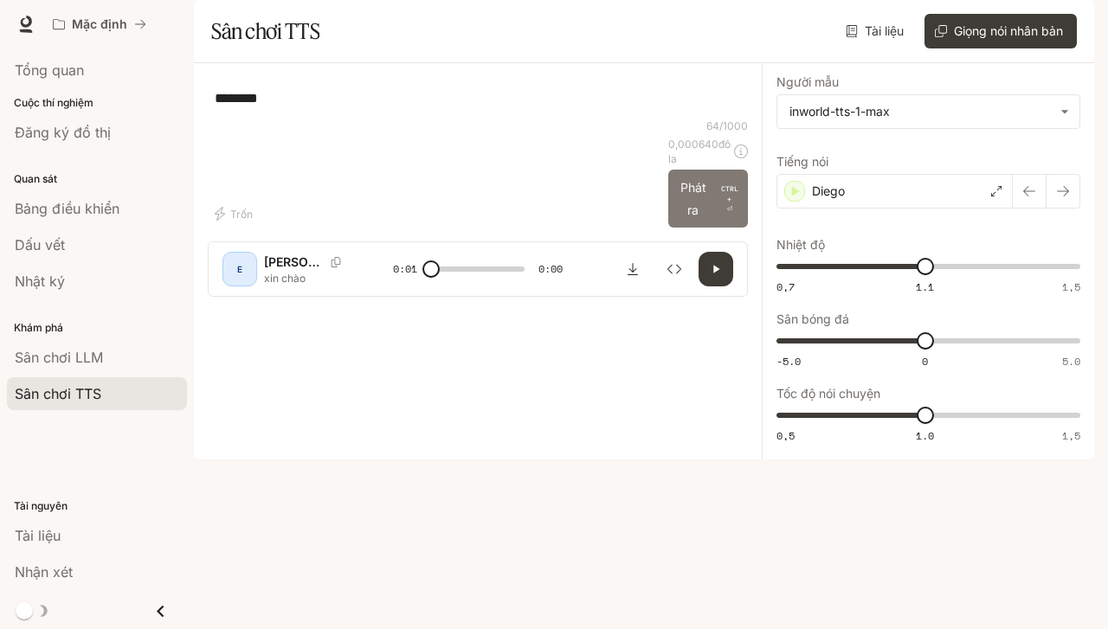
click at [696, 228] on button "Phát ra CTRL + ⏎" at bounding box center [708, 199] width 80 height 58
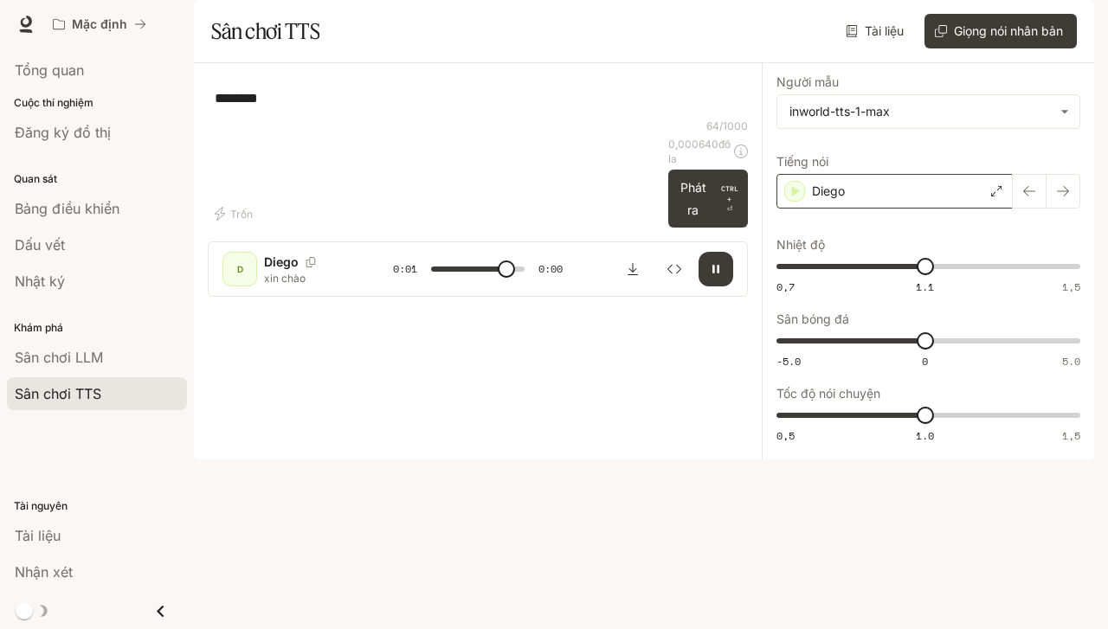
click at [975, 209] on div "Diego" at bounding box center [894, 191] width 236 height 35
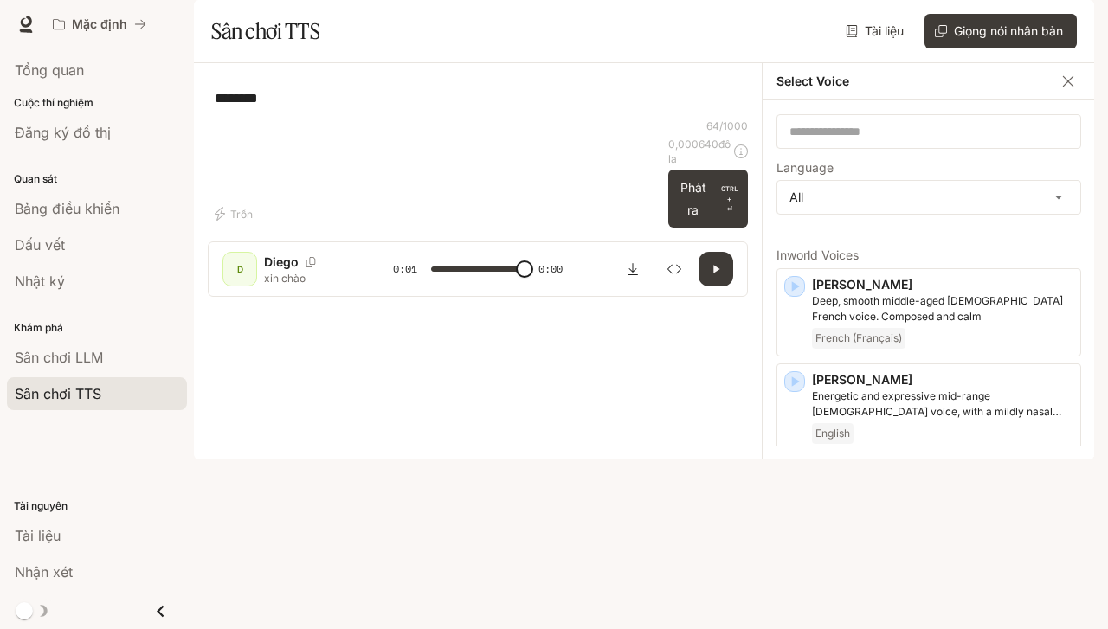
type input "*"
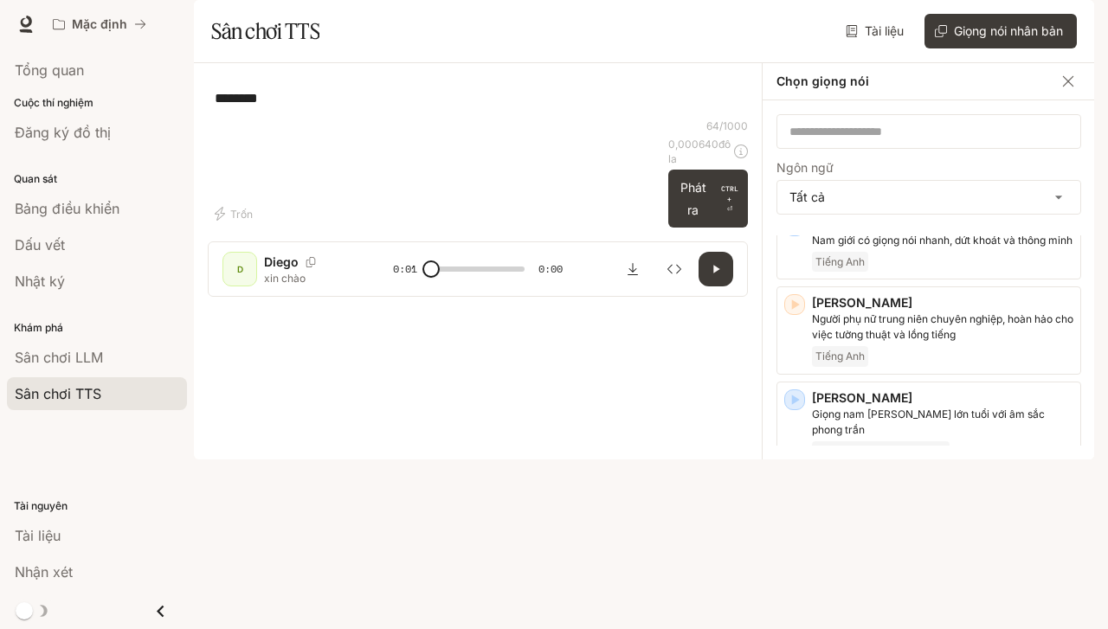
scroll to position [896, 0]
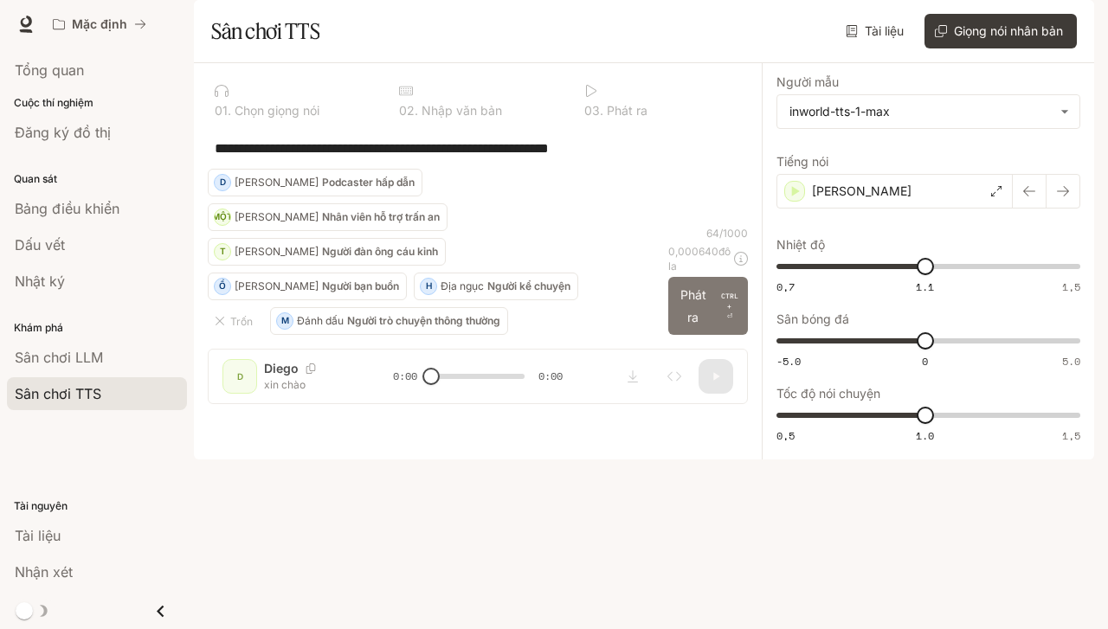
click at [715, 335] on button "Phát ra CTRL + ⏎" at bounding box center [708, 306] width 80 height 58
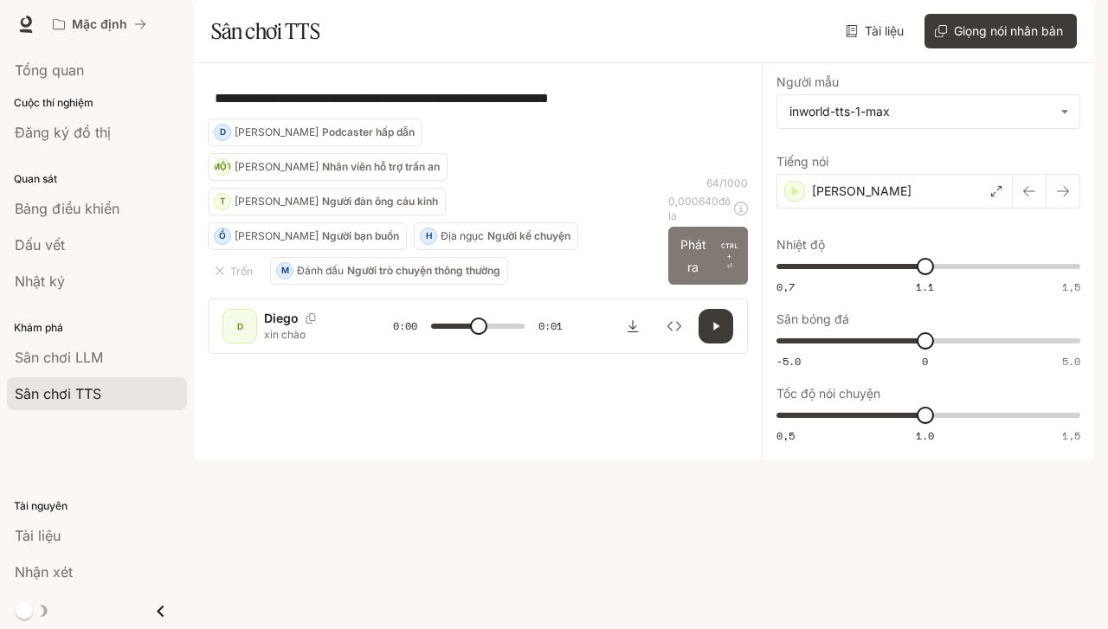
click at [721, 272] on p "CTRL + ⏎" at bounding box center [729, 256] width 23 height 31
type input "*"
